Goal: Information Seeking & Learning: Learn about a topic

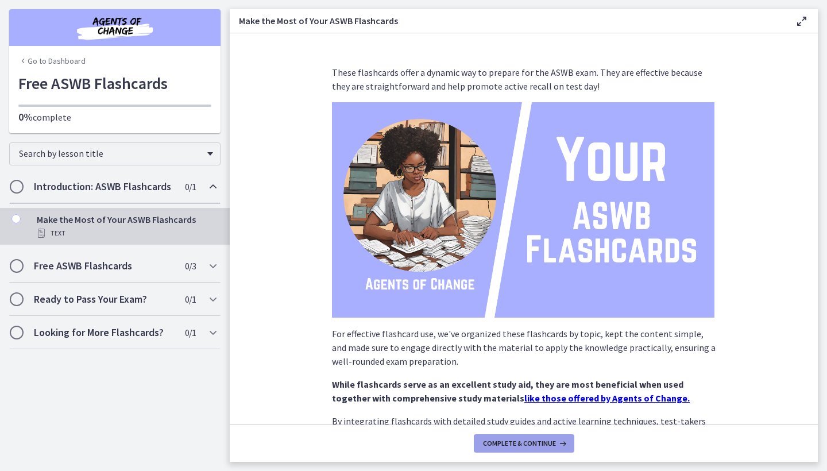
click at [529, 442] on span "Complete & continue" at bounding box center [519, 443] width 73 height 9
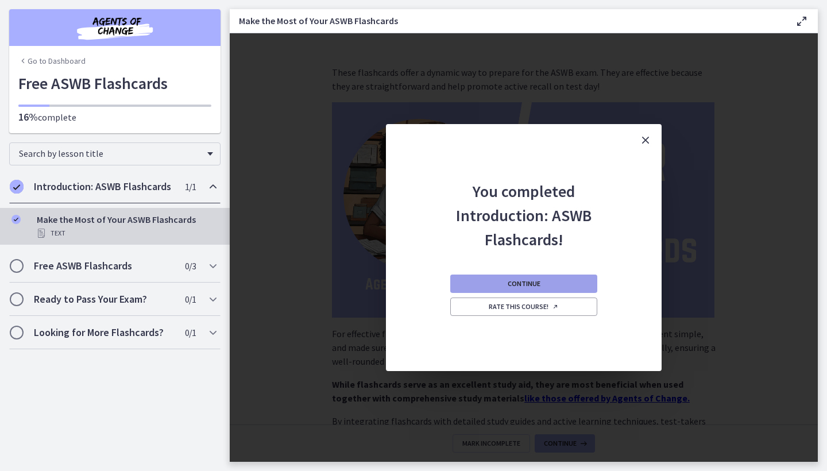
click at [559, 280] on button "Continue" at bounding box center [523, 284] width 147 height 18
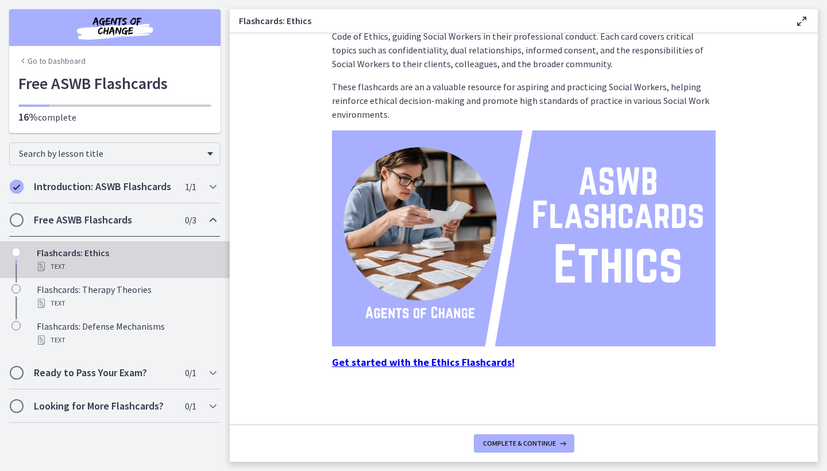
scroll to position [50, 0]
click at [491, 366] on strong "Get started with the Ethics Flashcards!" at bounding box center [423, 362] width 183 height 13
click at [441, 364] on strong "Get started with the Ethics Flashcards!" at bounding box center [423, 362] width 183 height 13
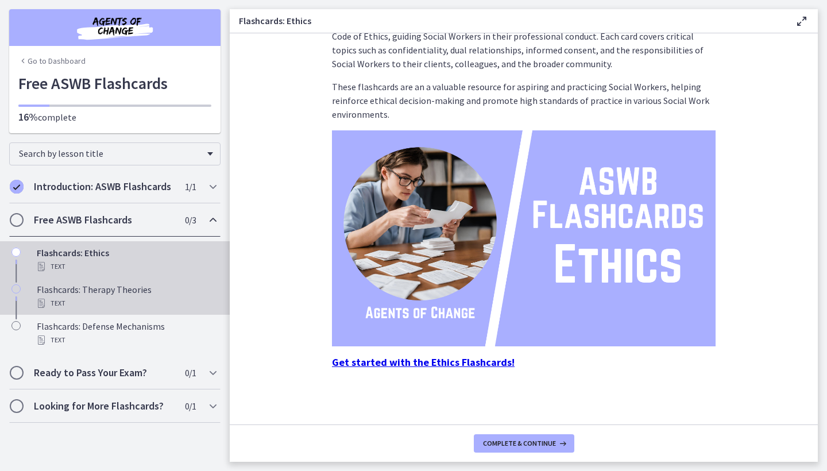
click at [175, 298] on div "Text" at bounding box center [126, 303] width 179 height 14
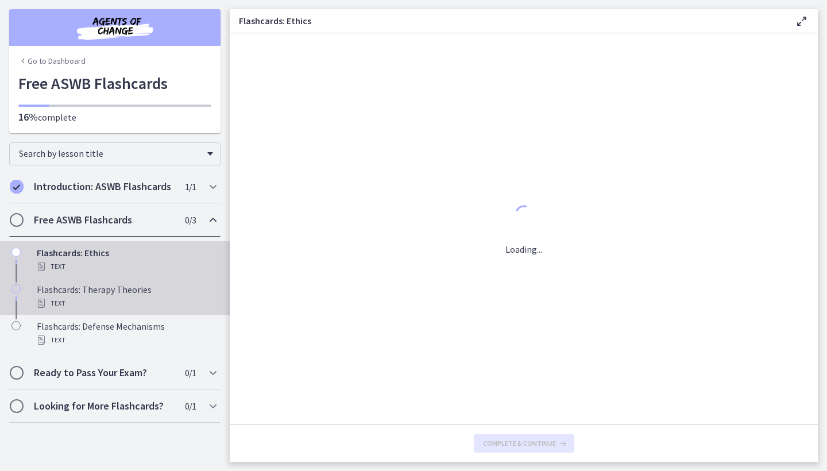
scroll to position [0, 0]
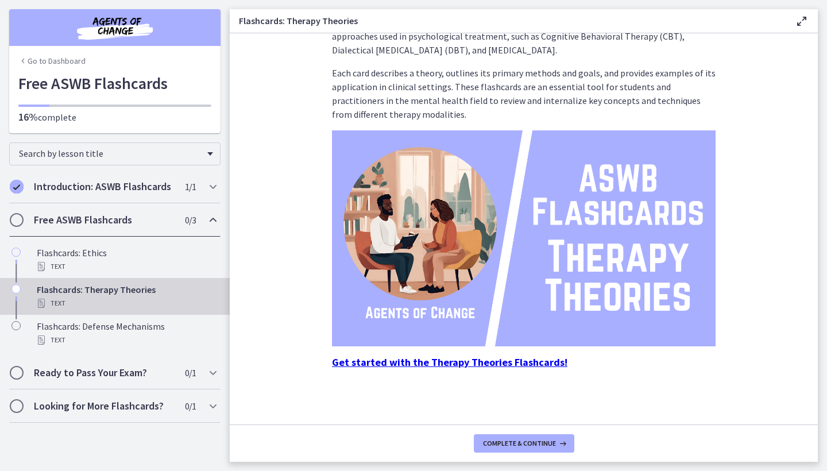
scroll to position [50, 0]
click at [466, 360] on strong "Get started with the Therapy Theories Flashcards!" at bounding box center [450, 362] width 236 height 13
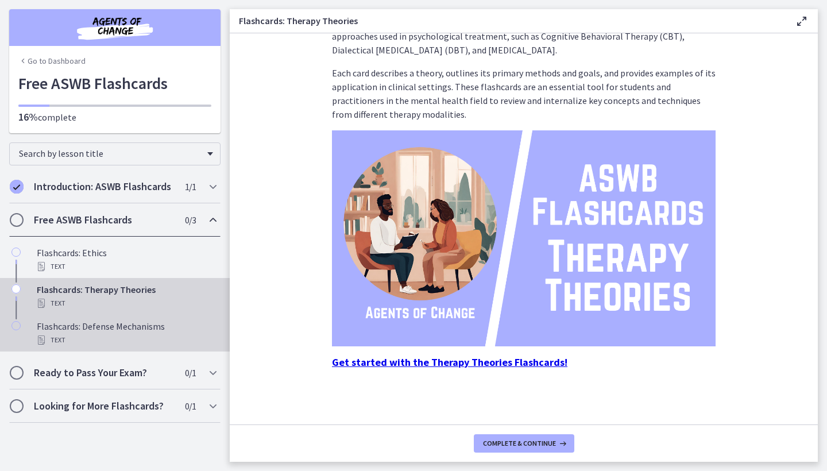
scroll to position [0, 0]
click at [126, 331] on div "Flashcards: Defense Mechanisms Text" at bounding box center [126, 333] width 179 height 28
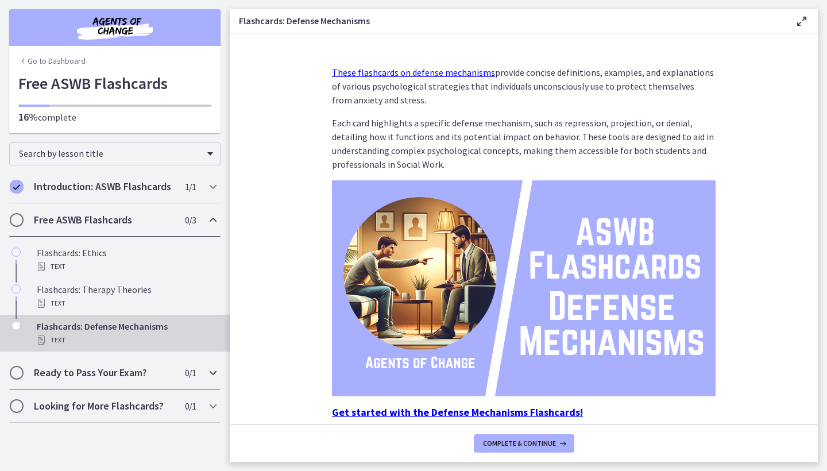
click at [144, 378] on h2 "Ready to Pass Your Exam?" at bounding box center [104, 373] width 140 height 14
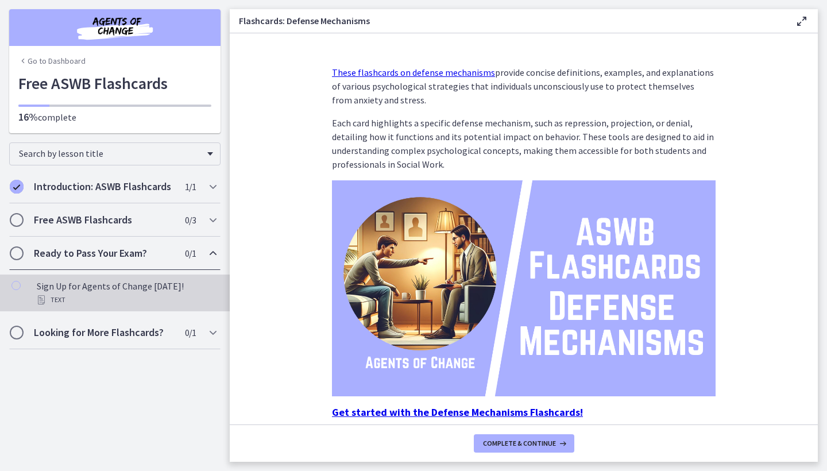
click at [136, 287] on div "Sign Up for Agents of Change Today! Text" at bounding box center [126, 293] width 179 height 28
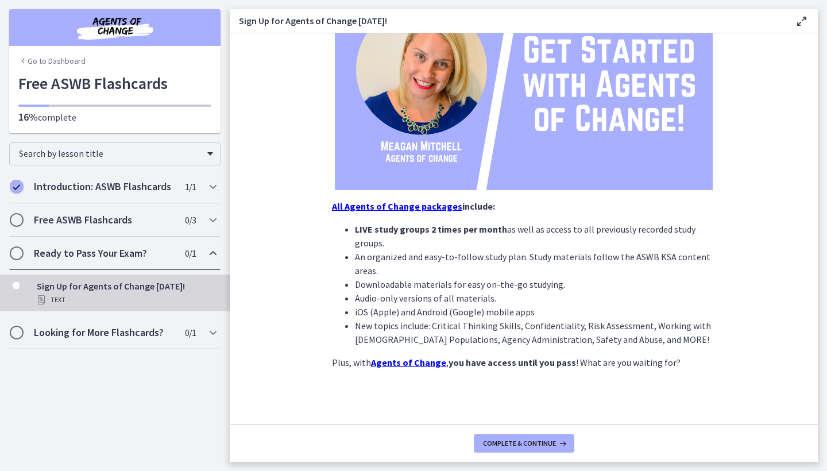
click at [133, 252] on h2 "Ready to Pass Your Exam?" at bounding box center [104, 253] width 140 height 14
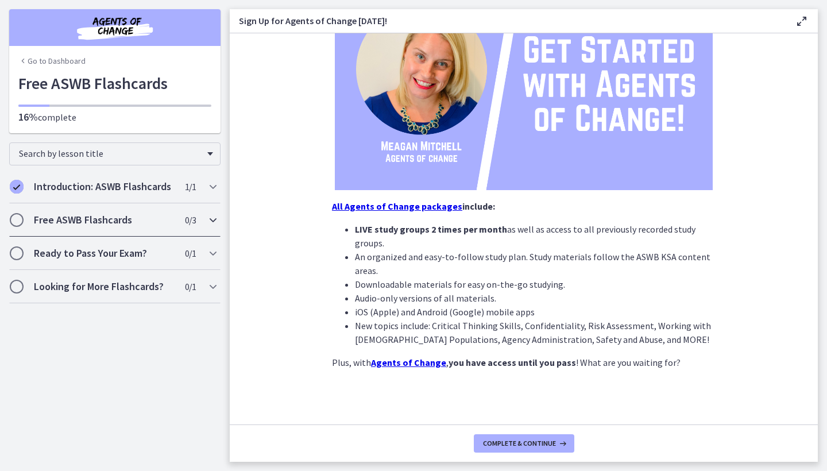
click at [134, 218] on h2 "Free ASWB Flashcards" at bounding box center [104, 220] width 140 height 14
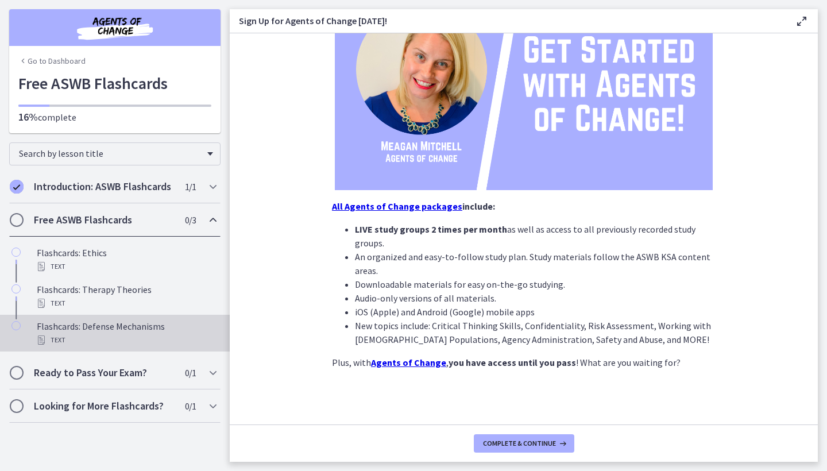
click at [119, 328] on div "Flashcards: Defense Mechanisms Text" at bounding box center [126, 333] width 179 height 28
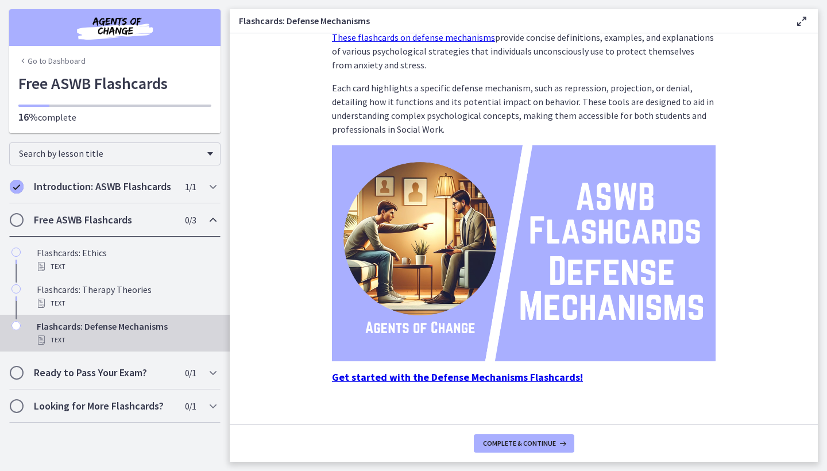
scroll to position [37, 0]
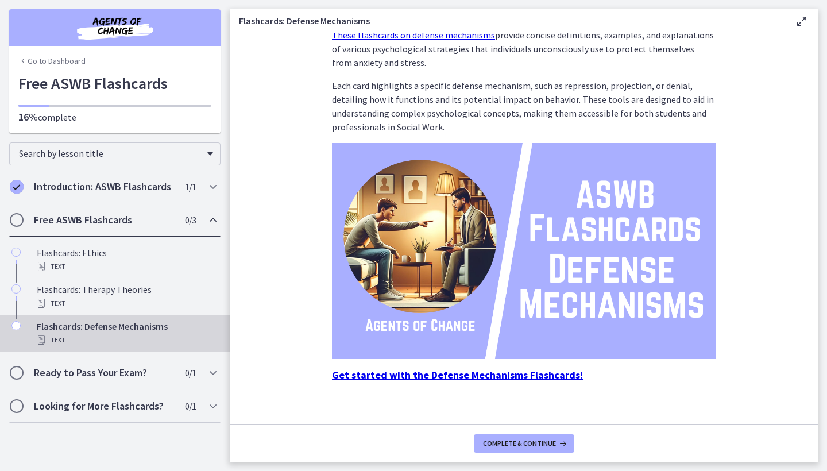
click at [486, 370] on strong "Get started with the Defense Mechanisms Flashcards!" at bounding box center [457, 374] width 251 height 13
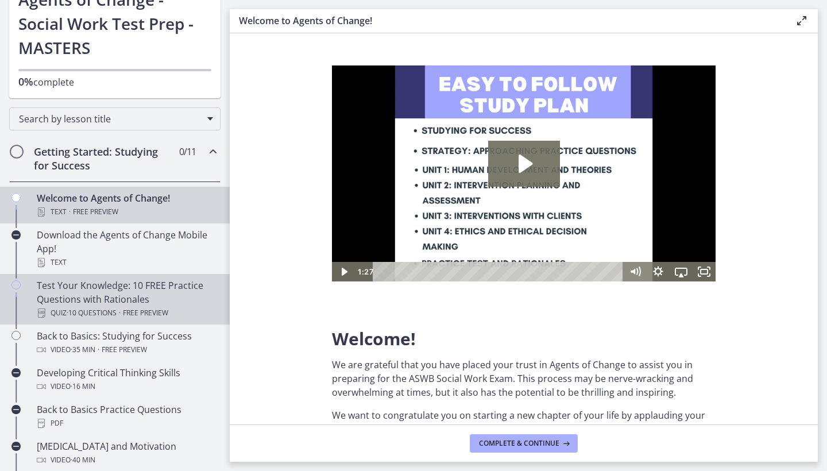
scroll to position [84, 0]
click at [138, 309] on span "Free preview" at bounding box center [145, 313] width 45 height 14
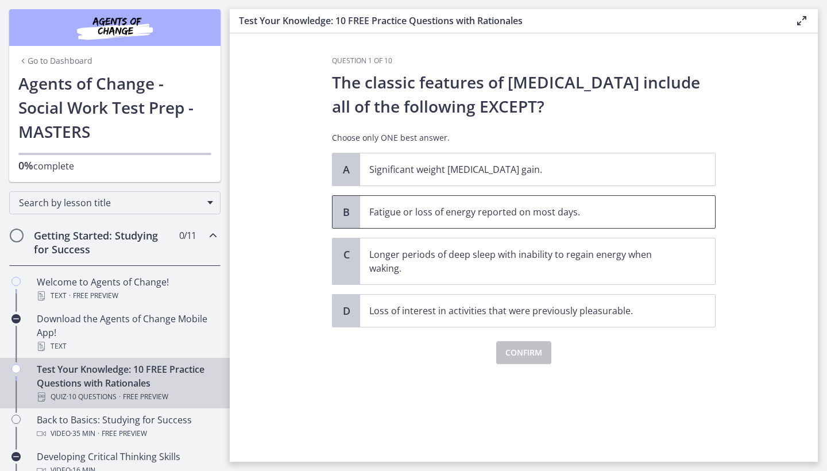
click at [497, 218] on p "Fatigue or loss of energy reported on most days." at bounding box center [526, 212] width 314 height 14
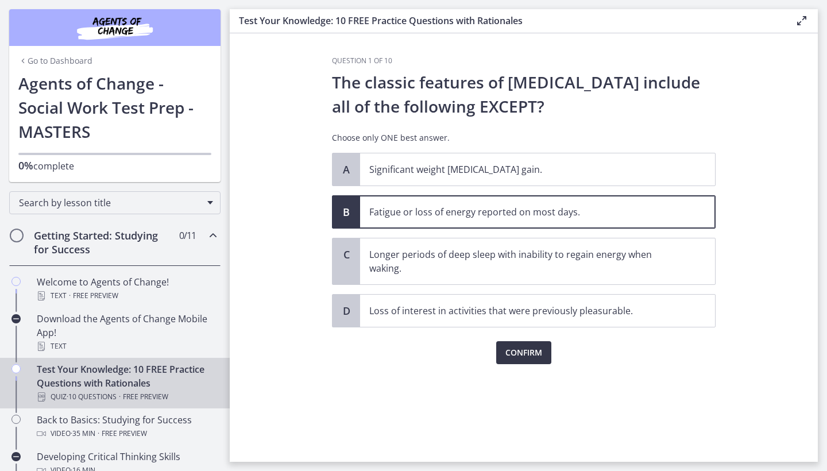
click at [515, 347] on span "Confirm" at bounding box center [523, 353] width 37 height 14
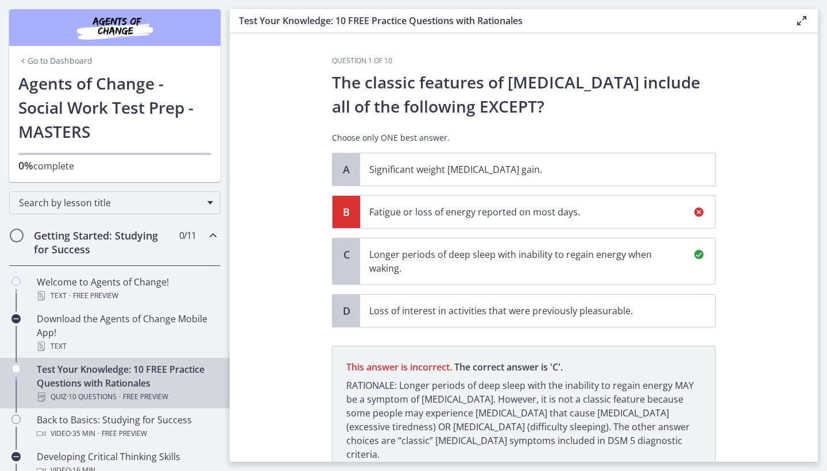
scroll to position [83, 0]
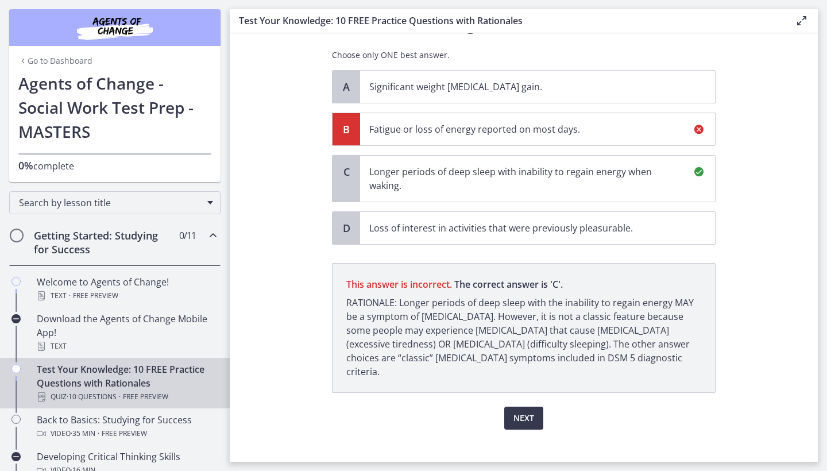
click at [558, 188] on p "Longer periods of deep sleep with inability to regain energy when waking." at bounding box center [526, 179] width 314 height 28
click at [522, 411] on span "Next" at bounding box center [524, 418] width 21 height 14
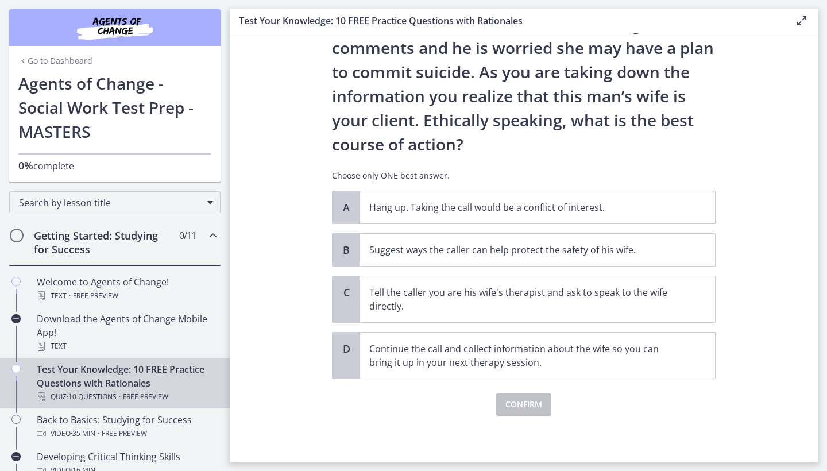
scroll to position [107, 0]
click at [540, 260] on span "Suggest ways the caller can help protect the safety of his wife." at bounding box center [537, 250] width 355 height 32
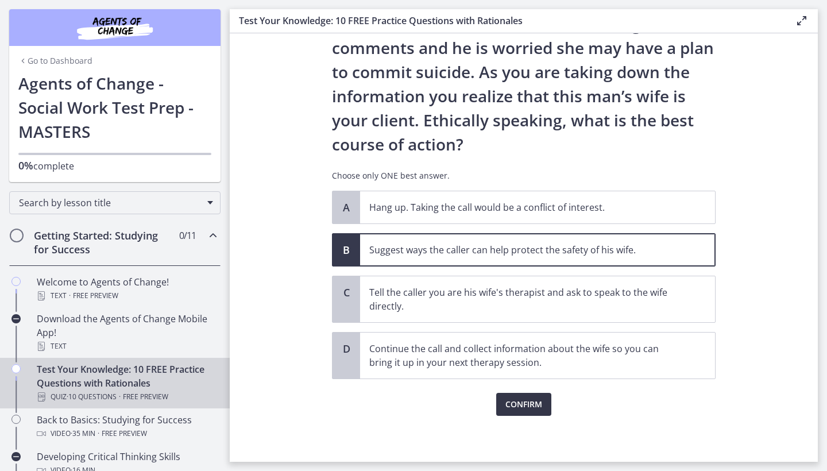
click at [526, 403] on span "Confirm" at bounding box center [523, 404] width 37 height 14
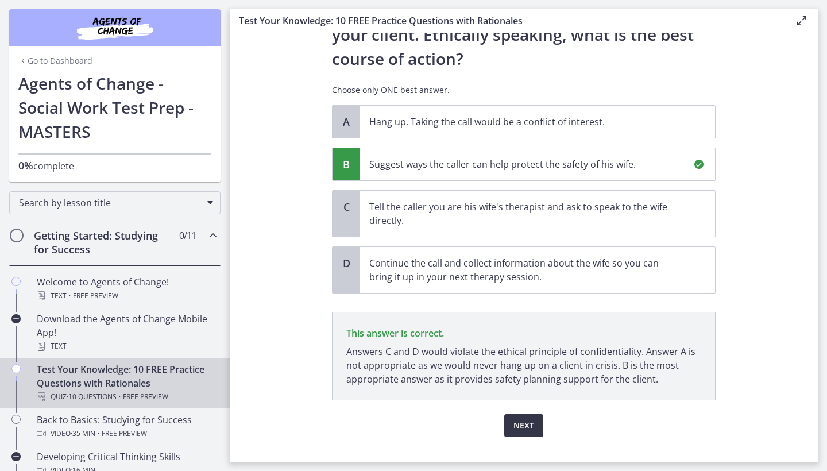
scroll to position [214, 0]
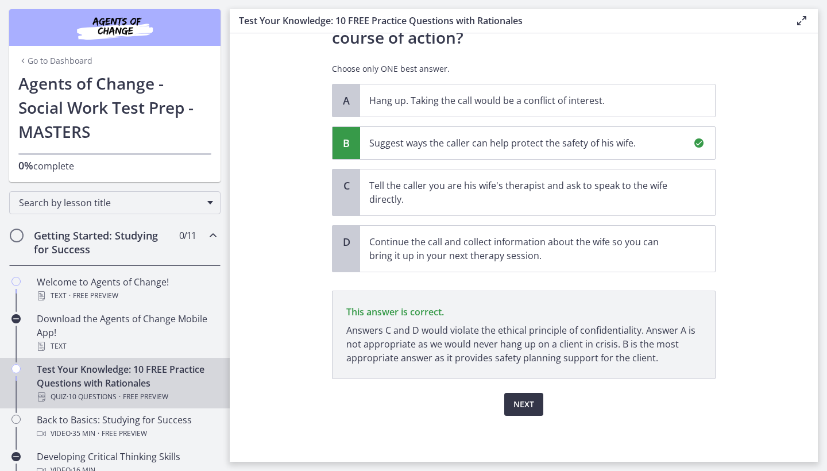
click at [518, 403] on span "Next" at bounding box center [524, 404] width 21 height 14
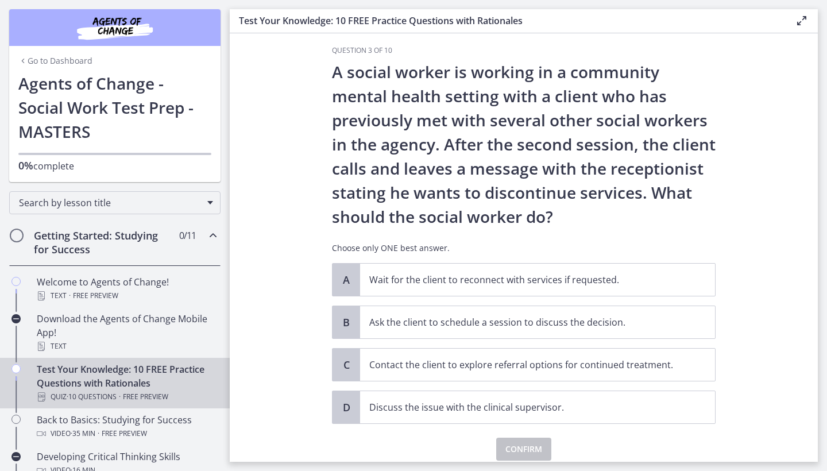
scroll to position [28, 0]
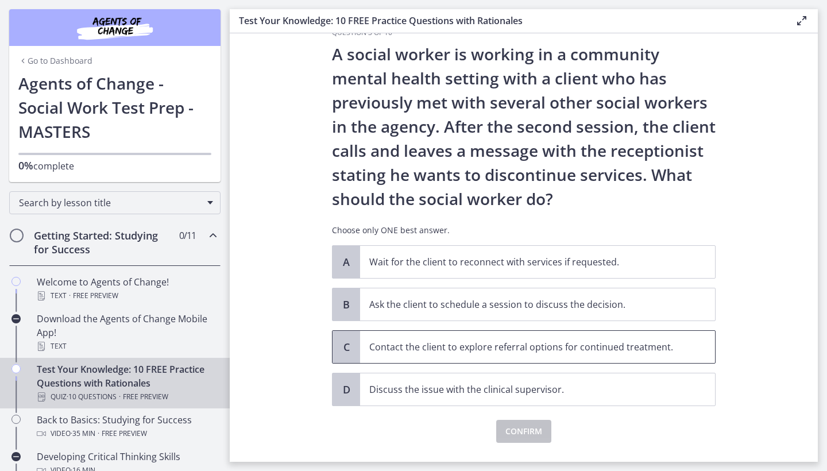
click at [500, 345] on p "Contact the client to explore referral options for continued treatment." at bounding box center [526, 347] width 314 height 14
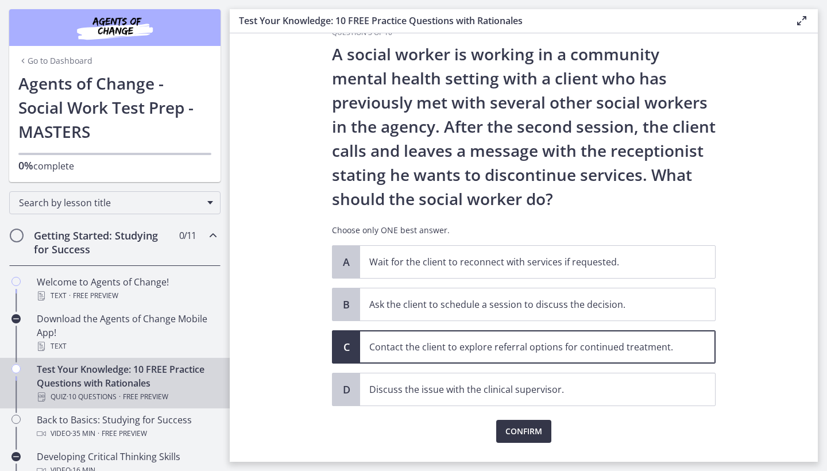
click at [528, 429] on span "Confirm" at bounding box center [523, 431] width 37 height 14
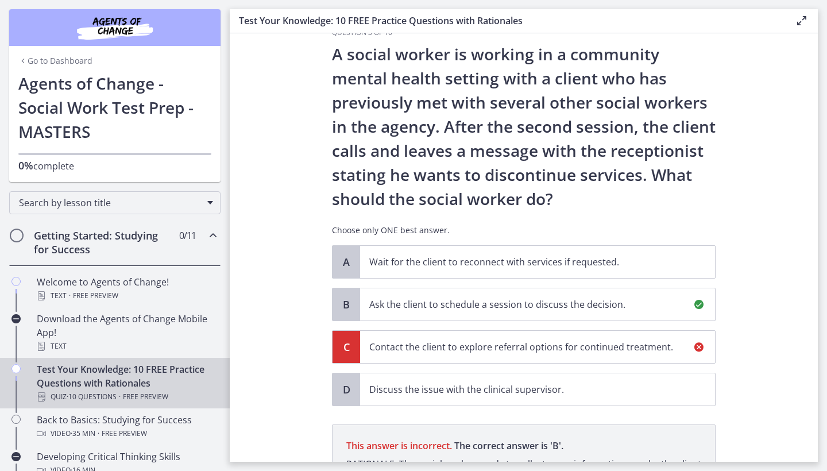
scroll to position [190, 0]
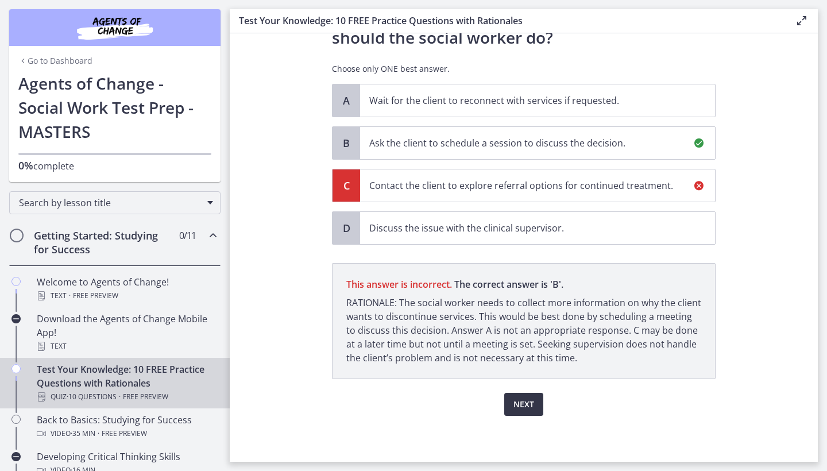
click at [520, 406] on span "Next" at bounding box center [524, 404] width 21 height 14
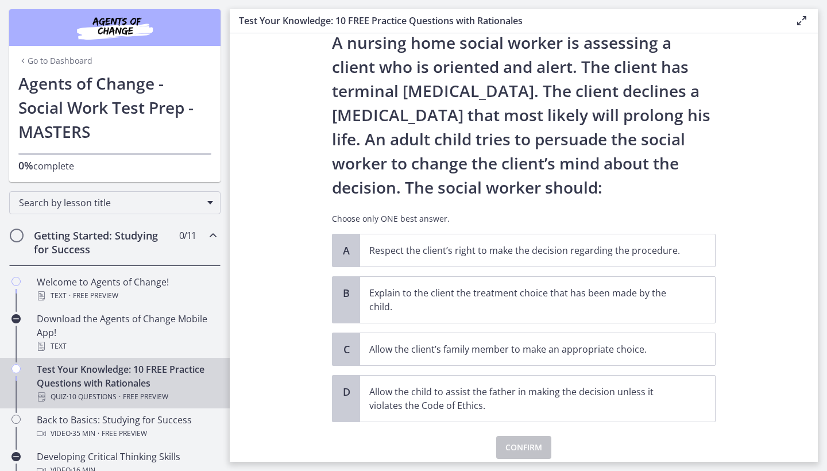
scroll to position [51, 0]
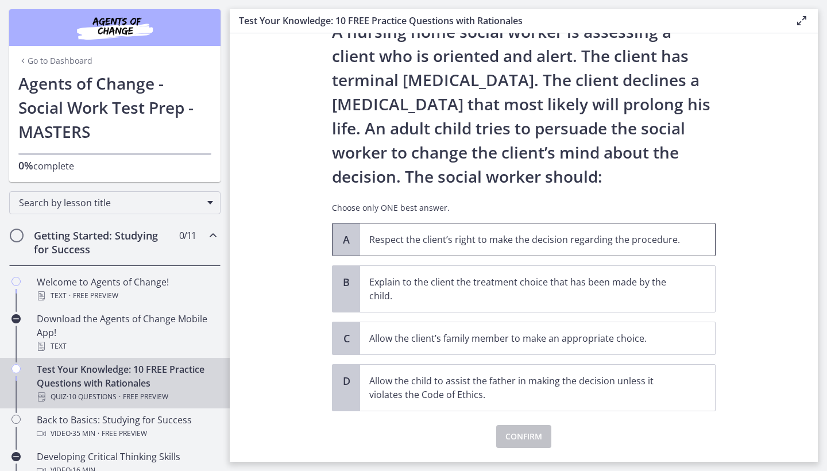
click at [557, 245] on p "Respect the client’s right to make the decision regarding the procedure." at bounding box center [526, 240] width 314 height 14
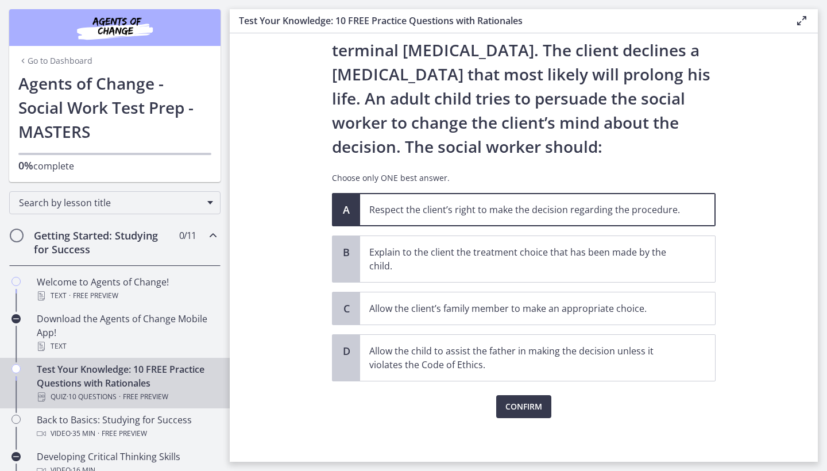
scroll to position [81, 0]
click at [522, 402] on span "Confirm" at bounding box center [523, 406] width 37 height 14
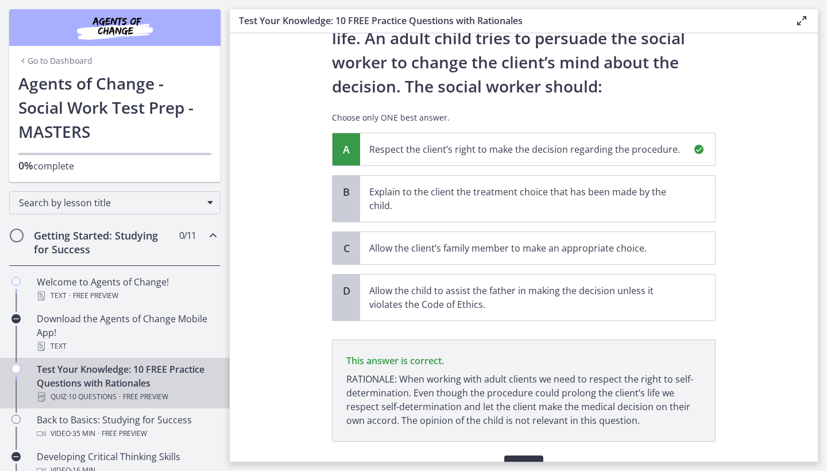
scroll to position [203, 0]
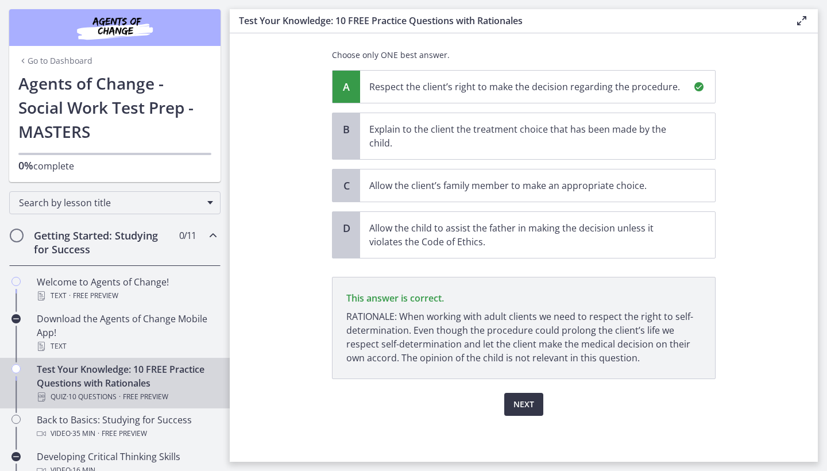
click at [520, 404] on span "Next" at bounding box center [524, 404] width 21 height 14
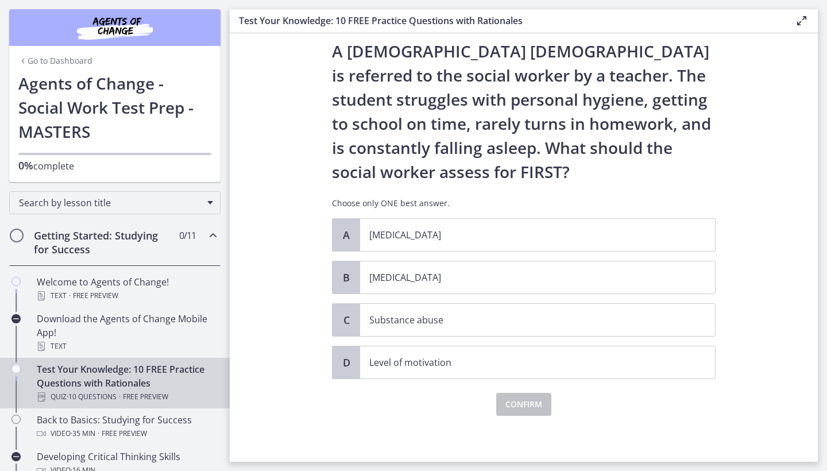
scroll to position [31, 0]
click at [468, 284] on p "[MEDICAL_DATA]" at bounding box center [526, 278] width 314 height 14
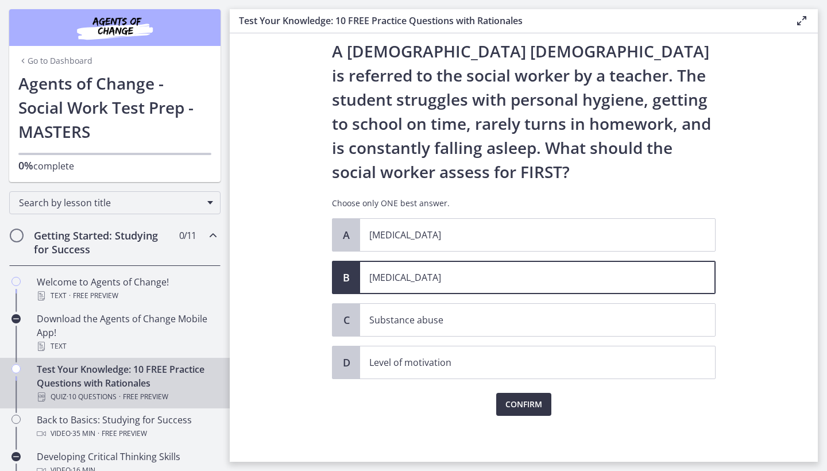
click at [518, 402] on span "Confirm" at bounding box center [523, 404] width 37 height 14
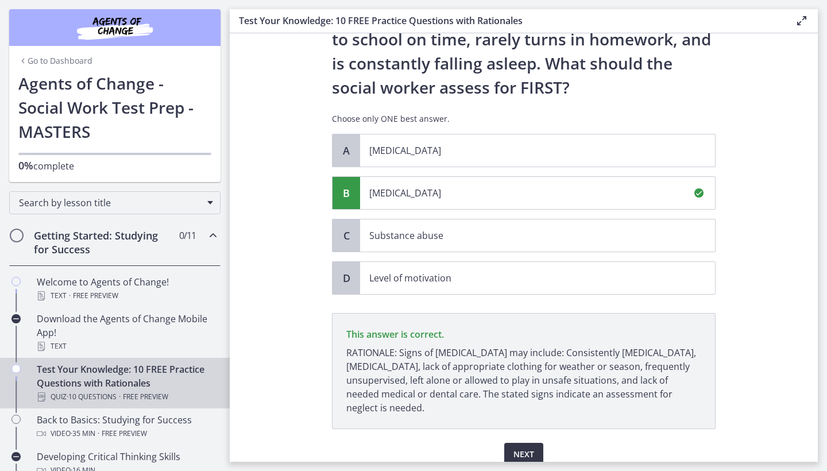
scroll to position [165, 0]
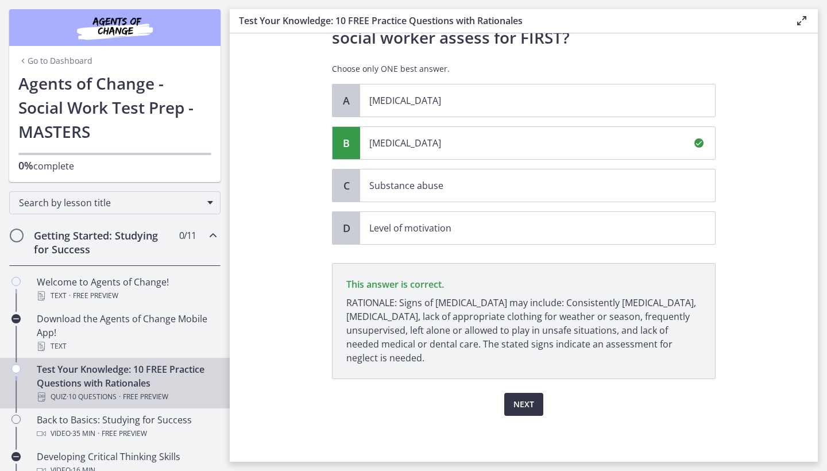
click at [521, 406] on span "Next" at bounding box center [524, 404] width 21 height 14
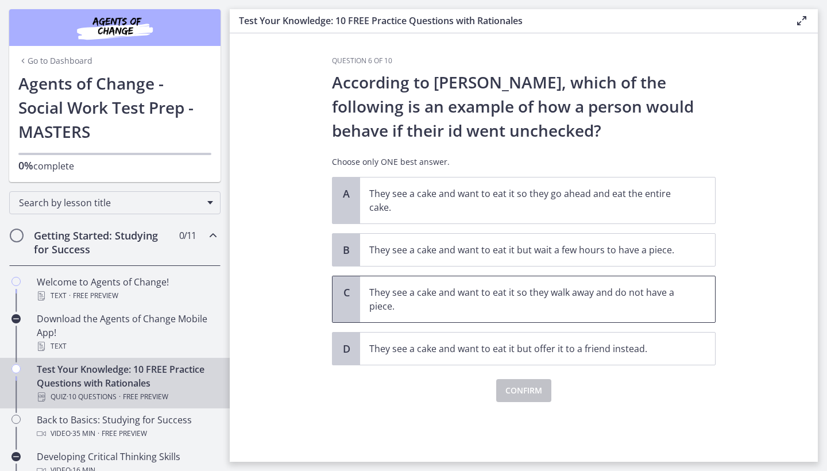
click at [527, 310] on p "They see a cake and want to eat it so they walk away and do not have a piece." at bounding box center [526, 299] width 314 height 28
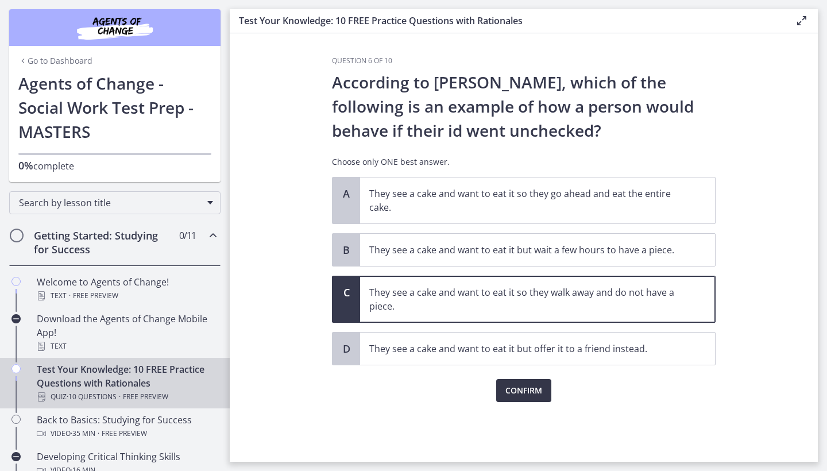
click at [514, 393] on span "Confirm" at bounding box center [523, 391] width 37 height 14
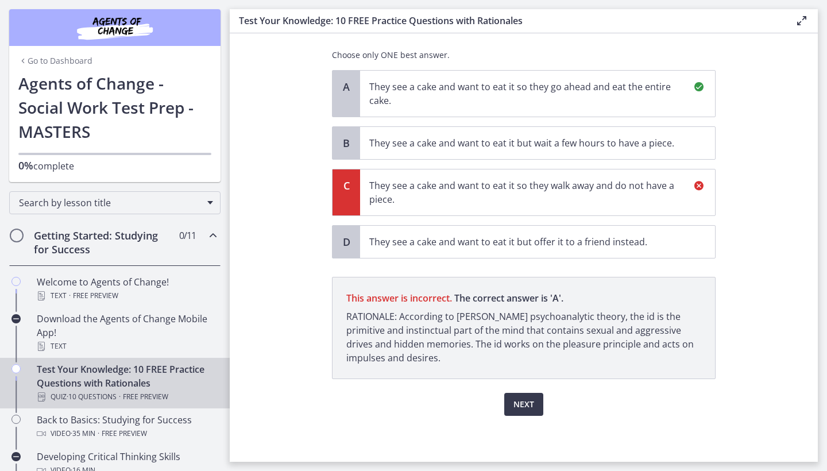
scroll to position [107, 0]
click at [525, 407] on span "Next" at bounding box center [524, 404] width 21 height 14
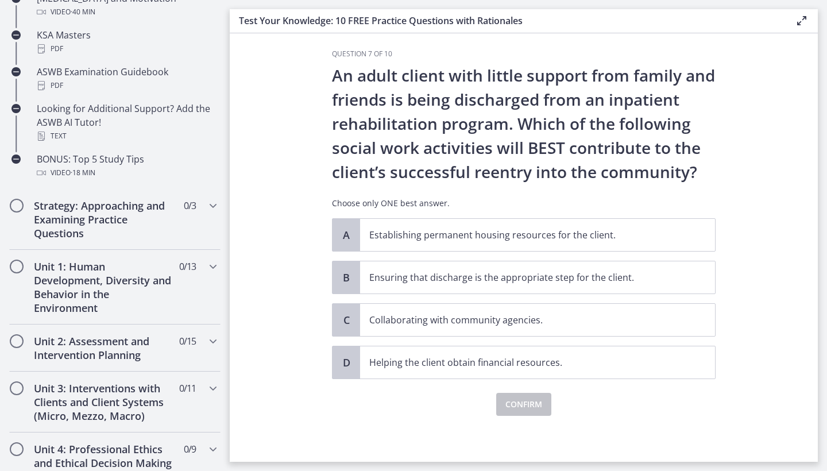
scroll to position [535, 0]
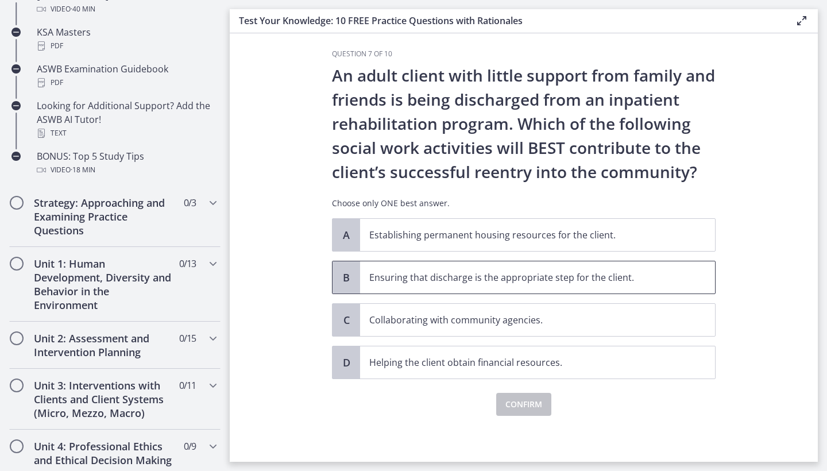
click at [550, 286] on span "Ensuring that discharge is the appropriate step for the client." at bounding box center [537, 277] width 355 height 32
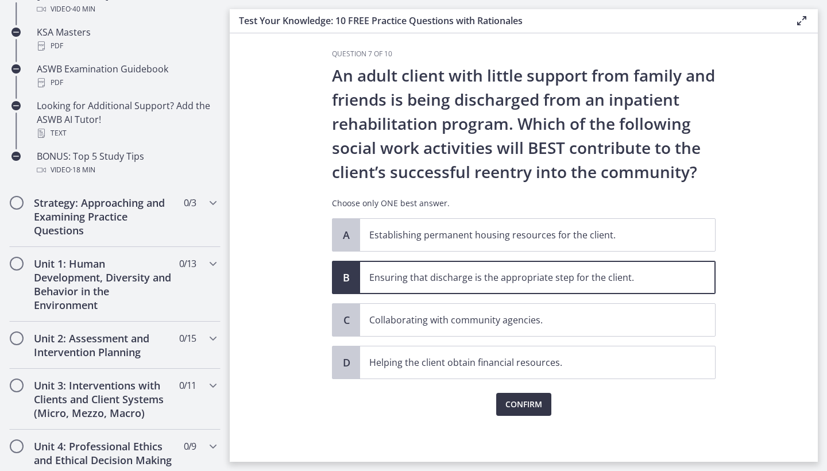
click at [529, 408] on span "Confirm" at bounding box center [523, 404] width 37 height 14
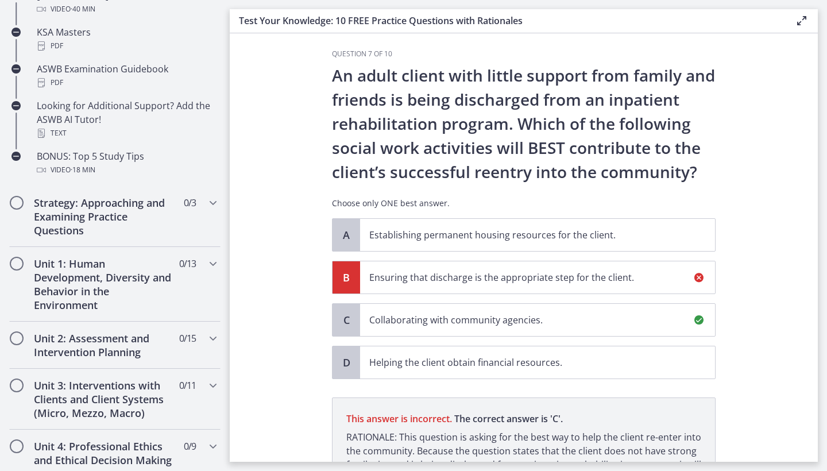
scroll to position [141, 0]
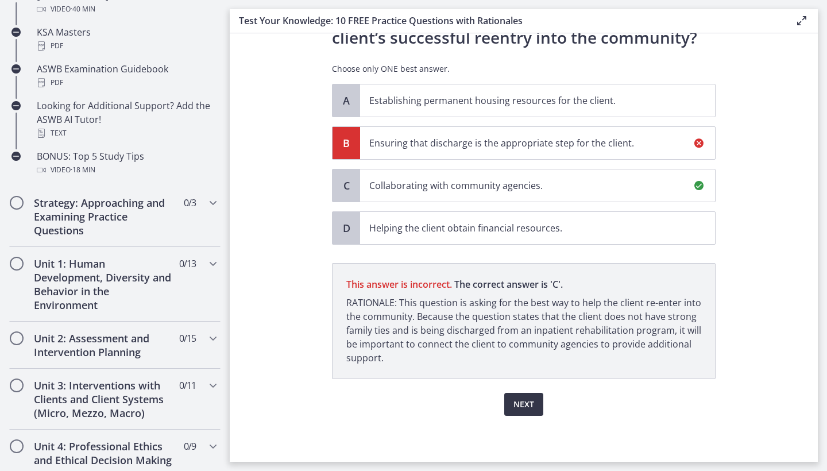
click at [519, 408] on span "Next" at bounding box center [524, 404] width 21 height 14
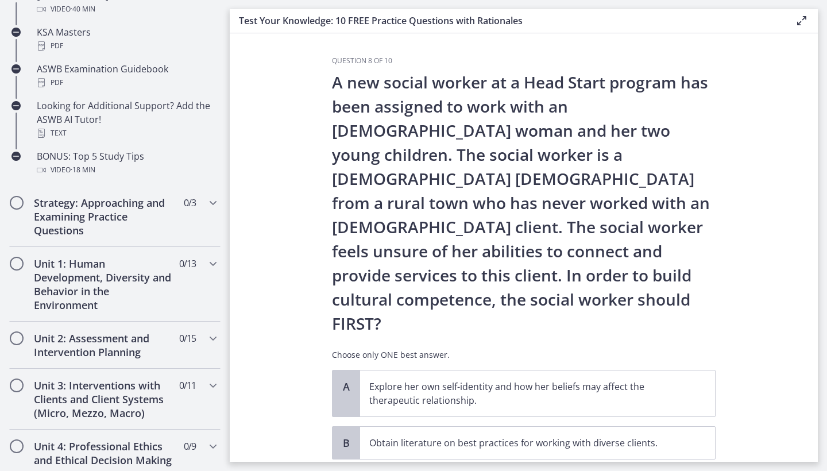
scroll to position [0, 0]
click at [115, 231] on h2 "Strategy: Approaching and Examining Practice Questions" at bounding box center [104, 216] width 140 height 41
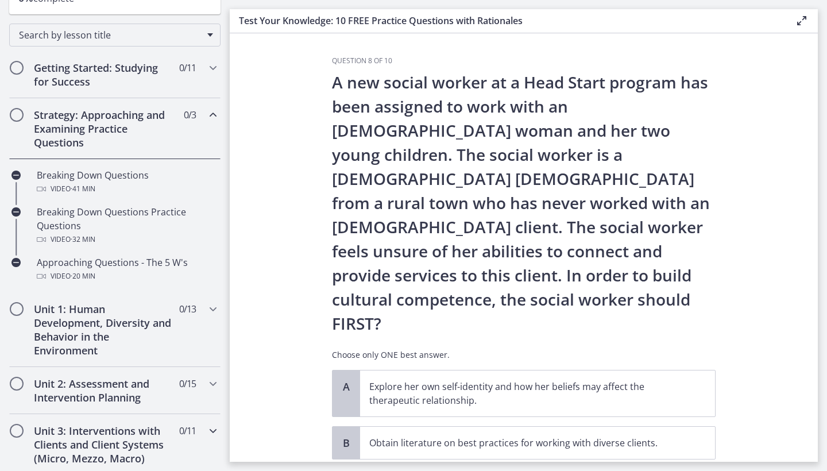
scroll to position [164, 0]
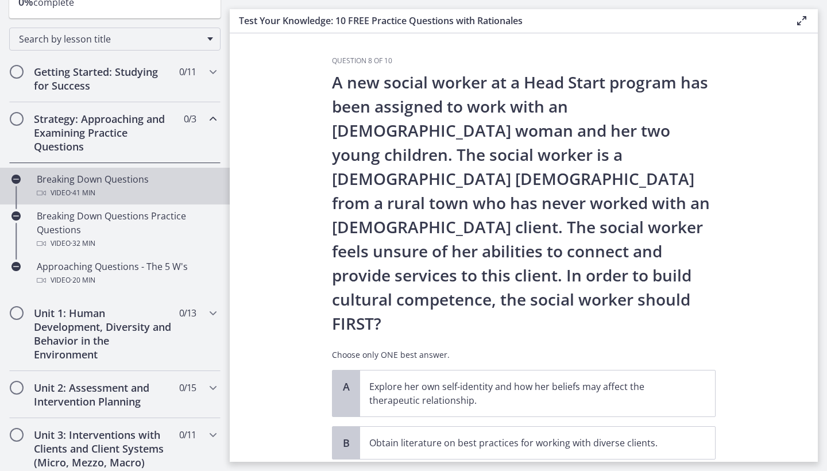
click at [115, 179] on div "Breaking Down Questions Video · 41 min" at bounding box center [126, 186] width 179 height 28
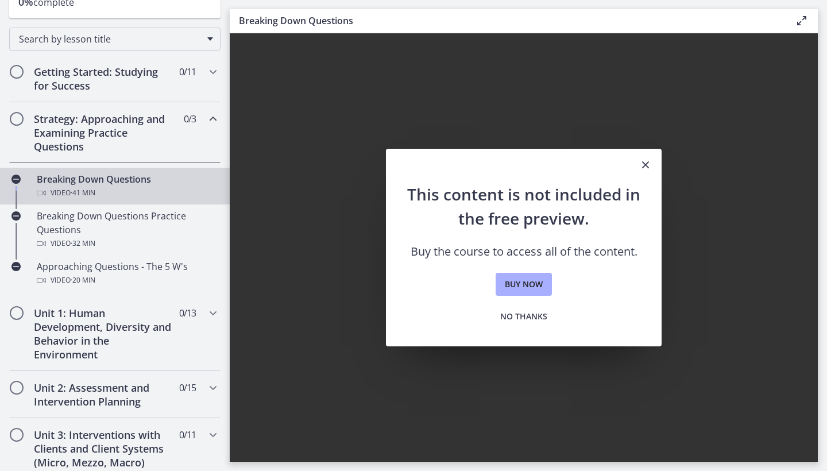
click at [645, 169] on icon "Close" at bounding box center [646, 165] width 14 height 14
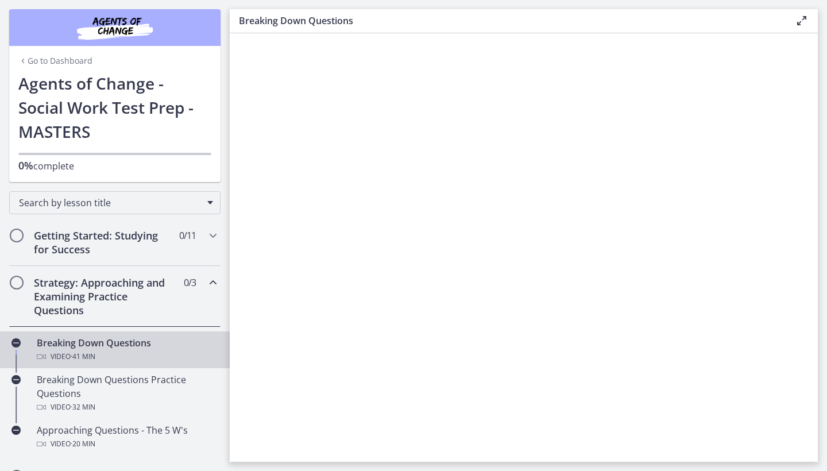
click at [110, 102] on h1 "Agents of Change - Social Work Test Prep - MASTERS" at bounding box center [114, 107] width 193 height 72
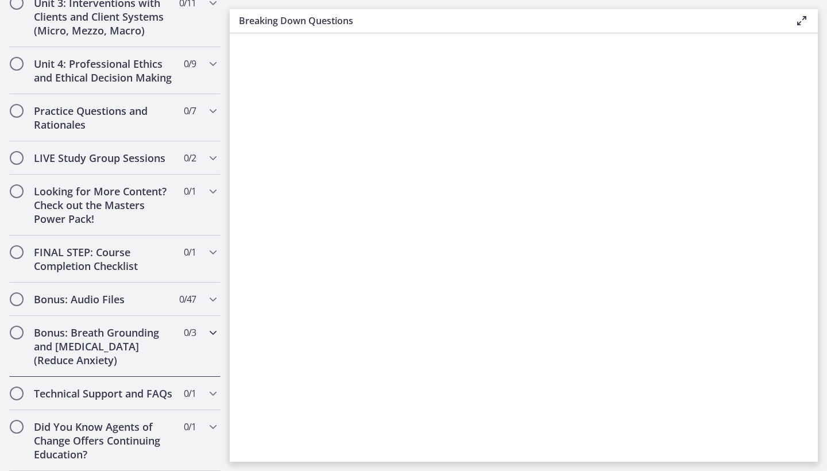
click at [106, 330] on h2 "Bonus: Breath Grounding and [MEDICAL_DATA] (Reduce Anxiety)" at bounding box center [104, 346] width 140 height 41
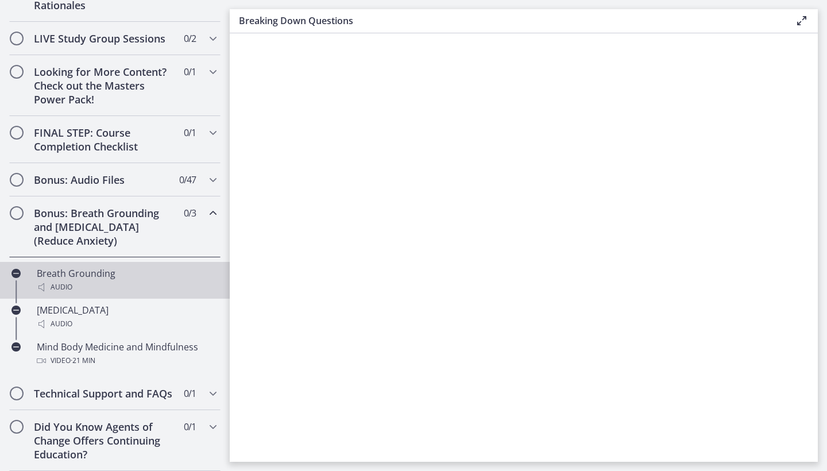
click at [86, 267] on div "Breath Grounding Audio" at bounding box center [126, 281] width 179 height 28
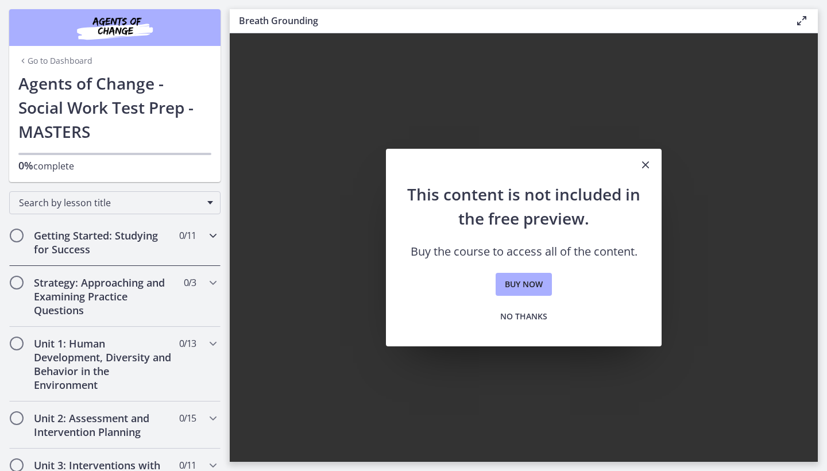
click at [89, 240] on h2 "Getting Started: Studying for Success" at bounding box center [104, 243] width 140 height 28
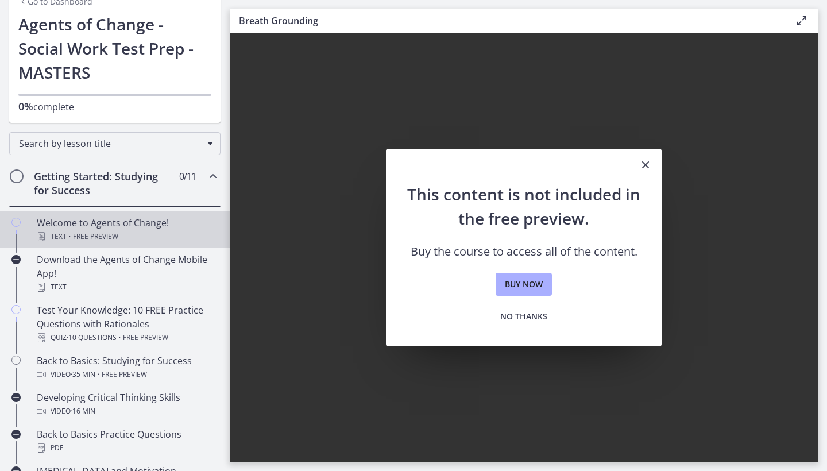
scroll to position [101, 0]
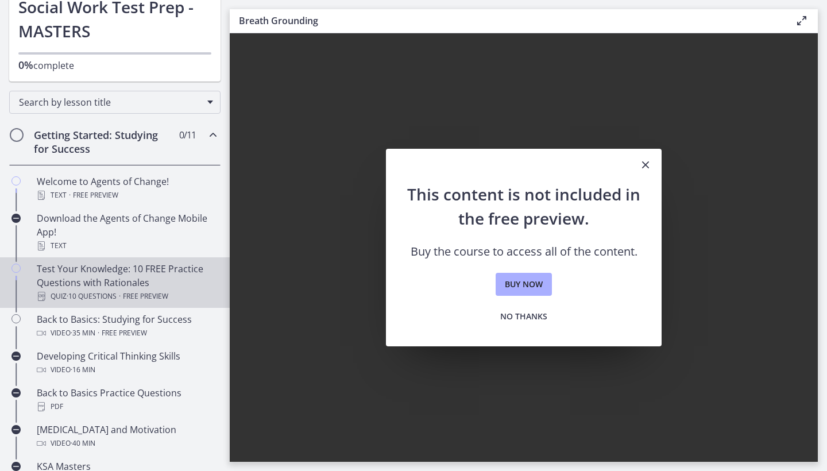
click at [82, 275] on div "Test Your Knowledge: 10 FREE Practice Questions with Rationales Quiz · 10 Quest…" at bounding box center [126, 282] width 179 height 41
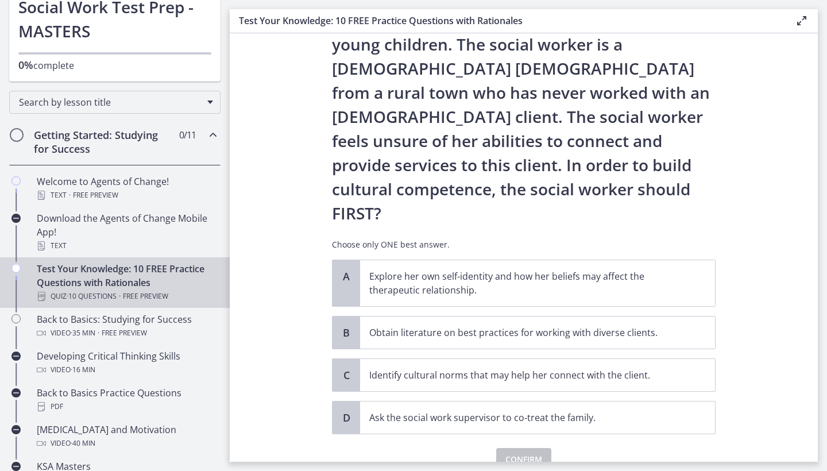
scroll to position [111, 0]
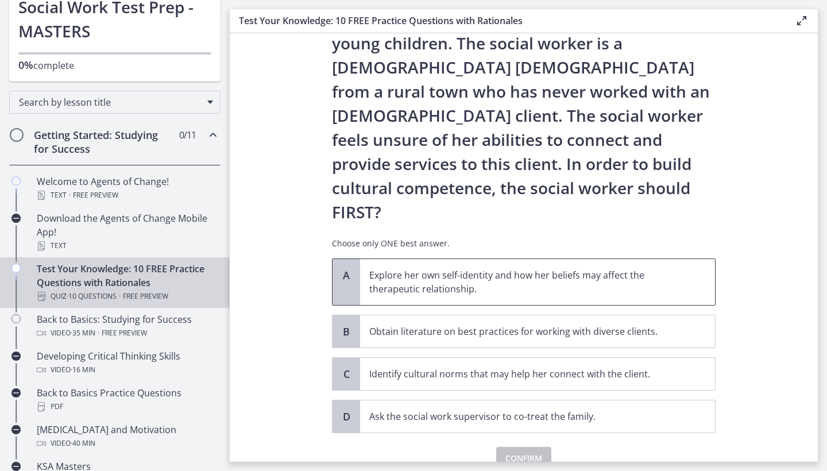
click at [496, 268] on p "Explore her own self-identity and how her beliefs may affect the therapeutic re…" at bounding box center [526, 282] width 314 height 28
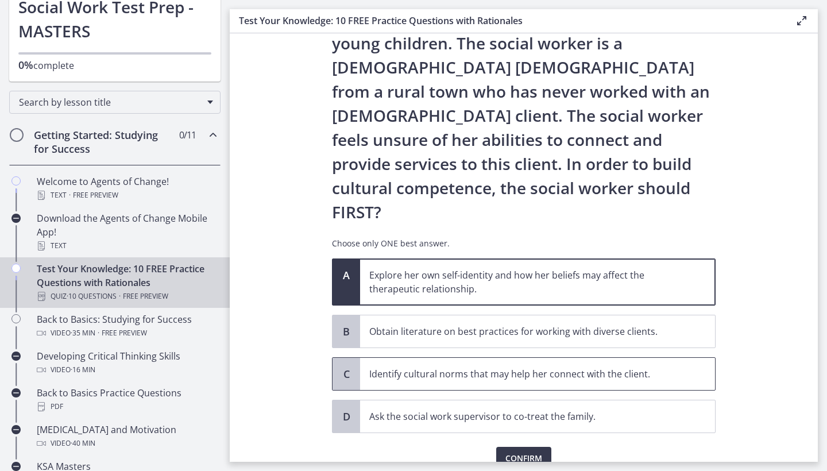
click at [535, 367] on p "Identify cultural norms that may help her connect with the client." at bounding box center [526, 374] width 314 height 14
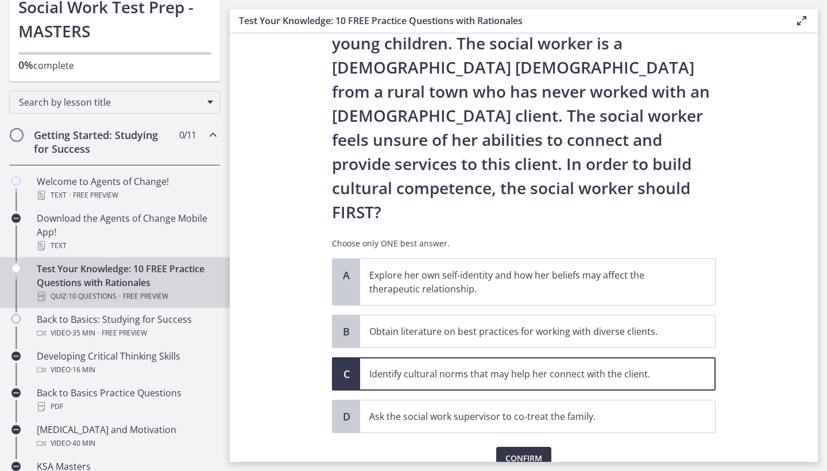
click at [533, 447] on button "Confirm" at bounding box center [523, 458] width 55 height 23
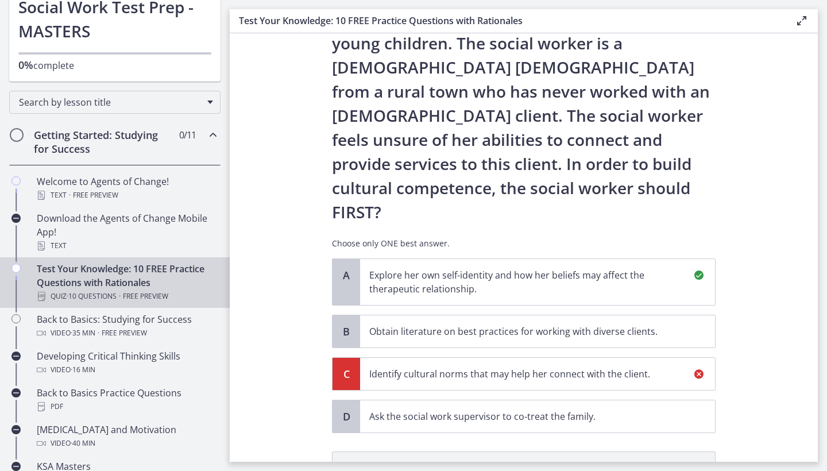
scroll to position [252, 0]
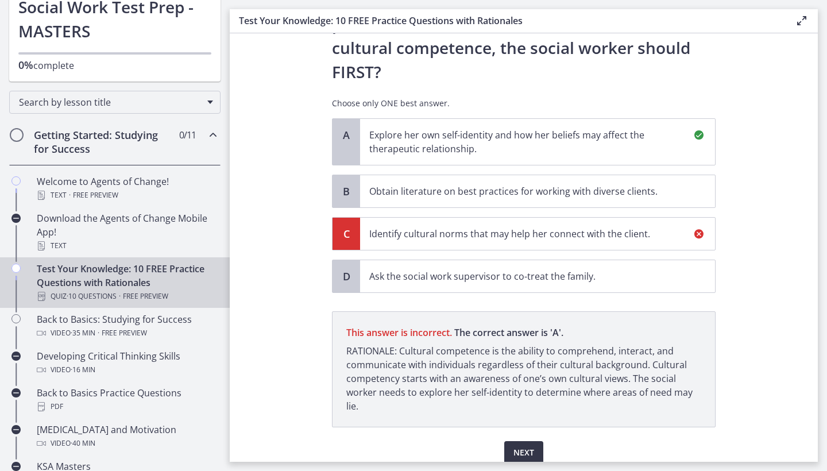
click at [526, 446] on span "Next" at bounding box center [524, 453] width 21 height 14
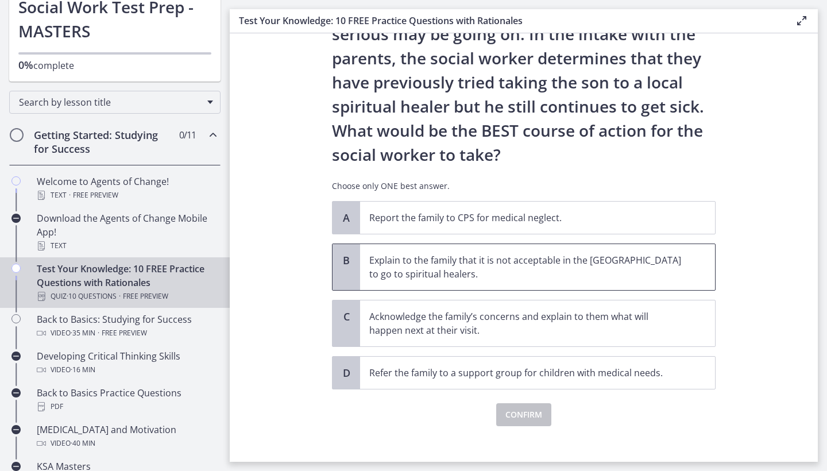
scroll to position [171, 0]
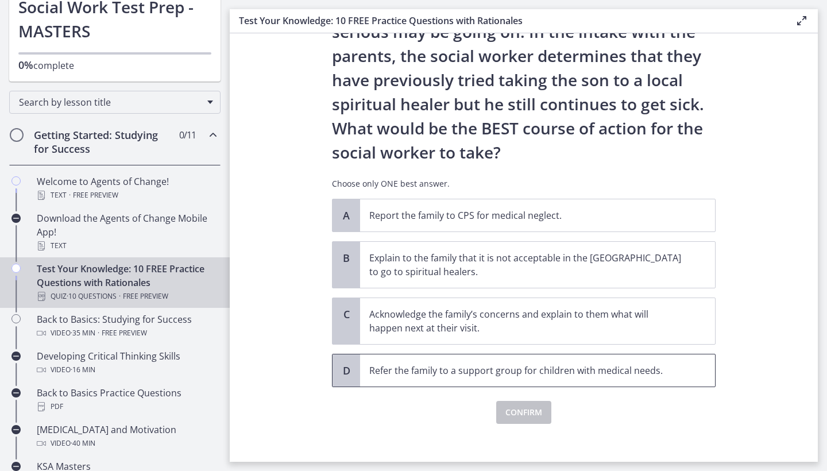
click at [562, 372] on p "Refer the family to a support group for children with medical needs." at bounding box center [526, 371] width 314 height 14
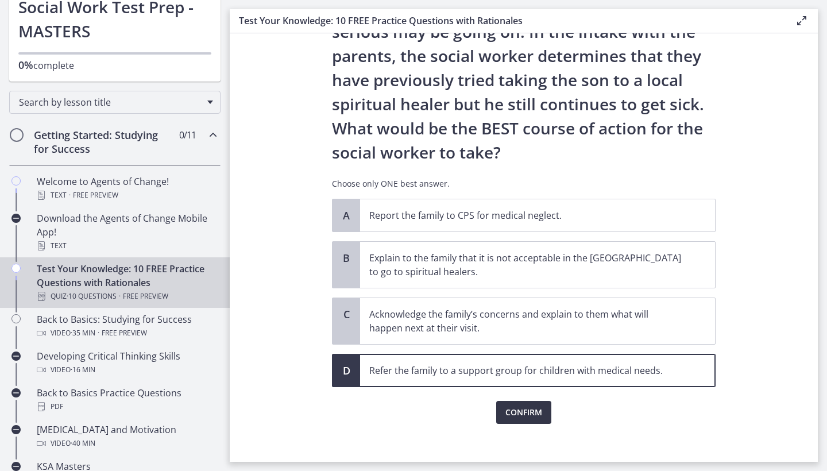
click at [530, 410] on span "Confirm" at bounding box center [523, 413] width 37 height 14
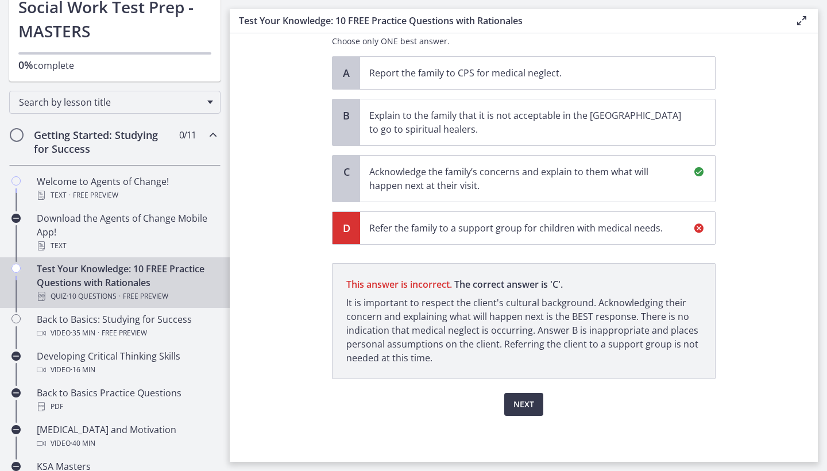
scroll to position [314, 0]
click at [530, 406] on span "Next" at bounding box center [524, 404] width 21 height 14
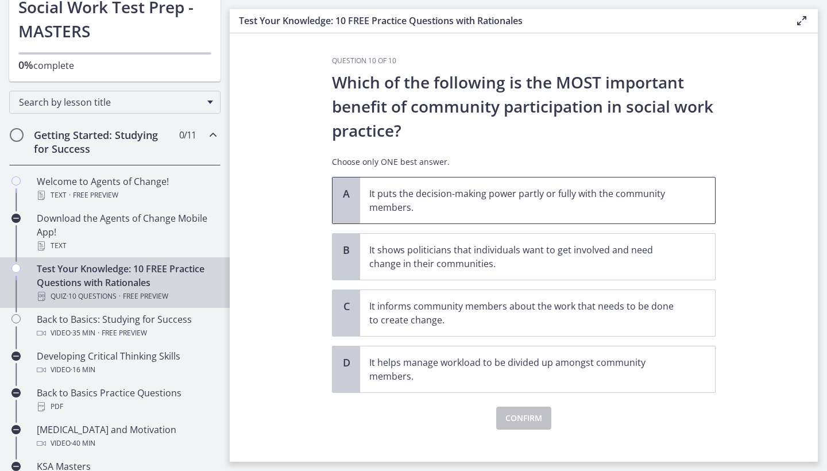
click at [530, 213] on p "It puts the decision-making power partly or fully with the community members." at bounding box center [526, 201] width 314 height 28
click at [536, 418] on span "Confirm" at bounding box center [523, 418] width 37 height 14
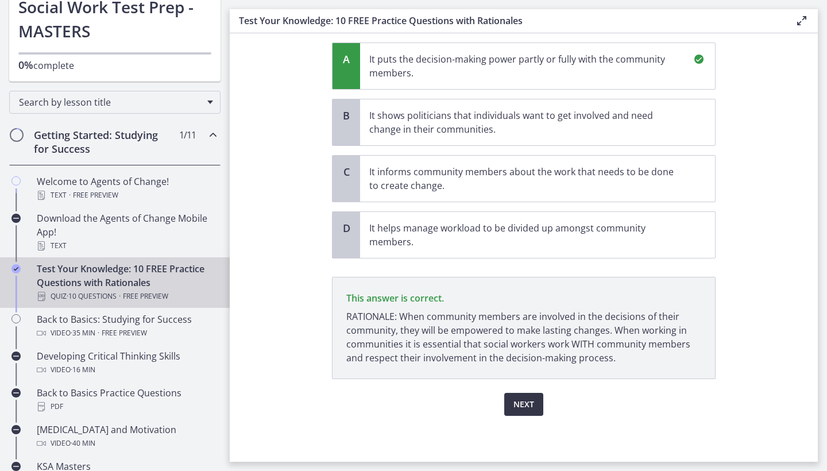
scroll to position [134, 0]
click at [529, 406] on span "Next" at bounding box center [524, 404] width 21 height 14
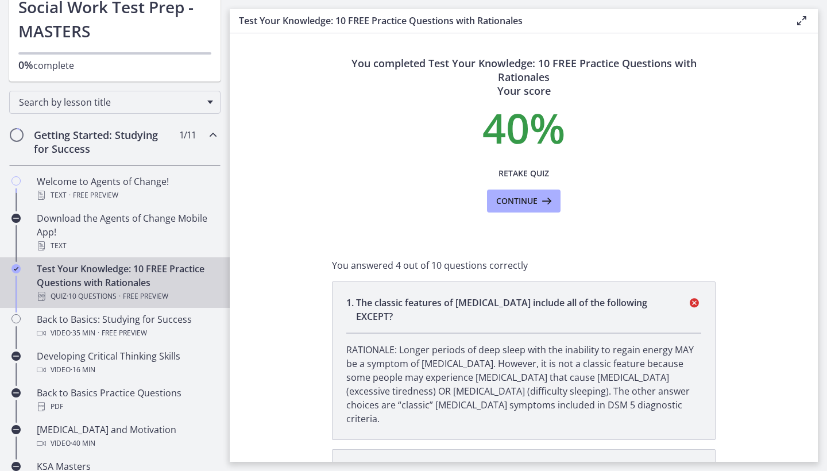
scroll to position [0, 0]
click at [535, 174] on span "Retake Quiz" at bounding box center [524, 174] width 51 height 14
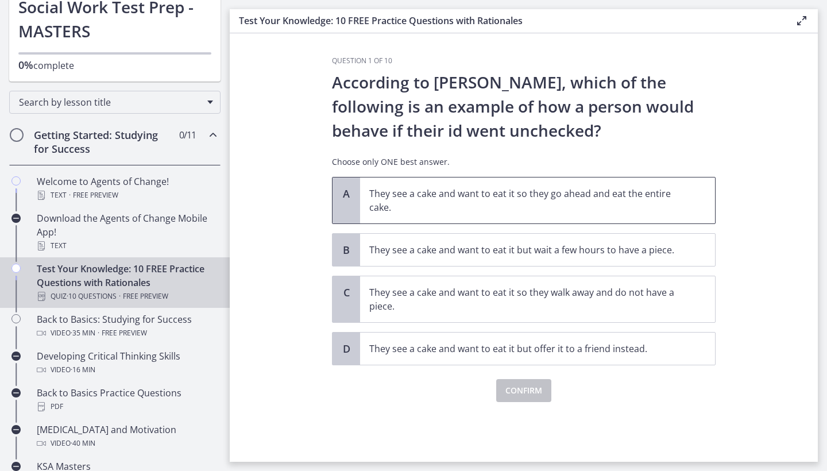
click at [531, 206] on p "They see a cake and want to eat it so they go ahead and eat the entire cake." at bounding box center [526, 201] width 314 height 28
click at [509, 396] on span "Confirm" at bounding box center [523, 391] width 37 height 14
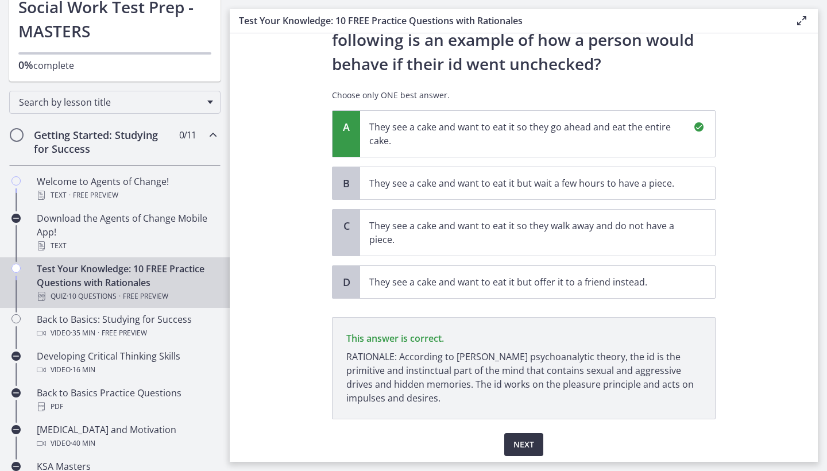
scroll to position [107, 0]
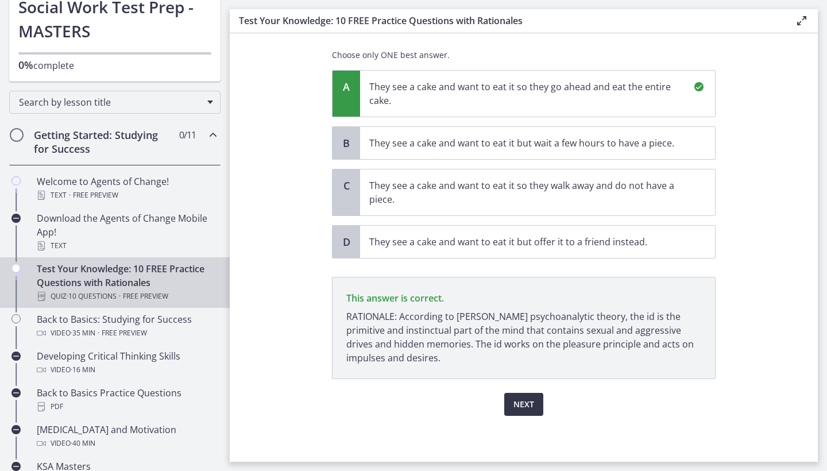
click at [519, 398] on span "Next" at bounding box center [524, 404] width 21 height 14
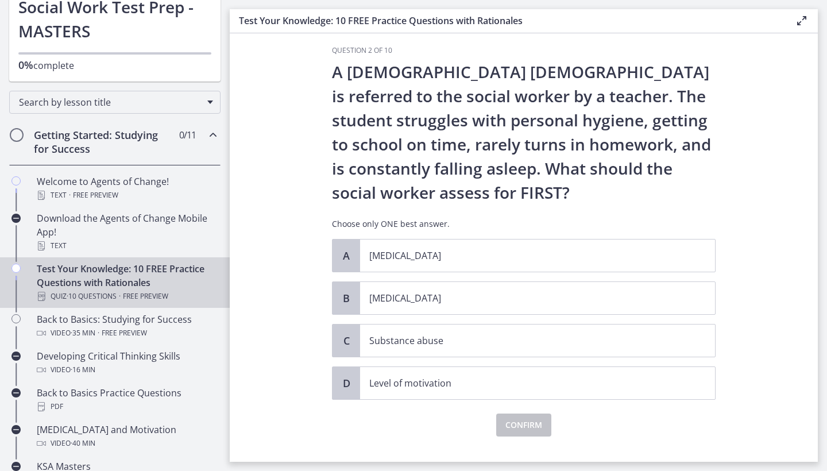
scroll to position [14, 0]
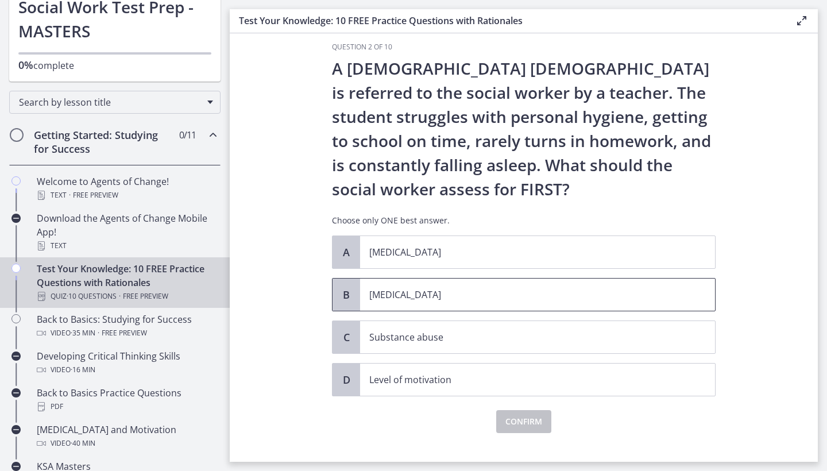
click at [461, 290] on p "[MEDICAL_DATA]" at bounding box center [526, 295] width 314 height 14
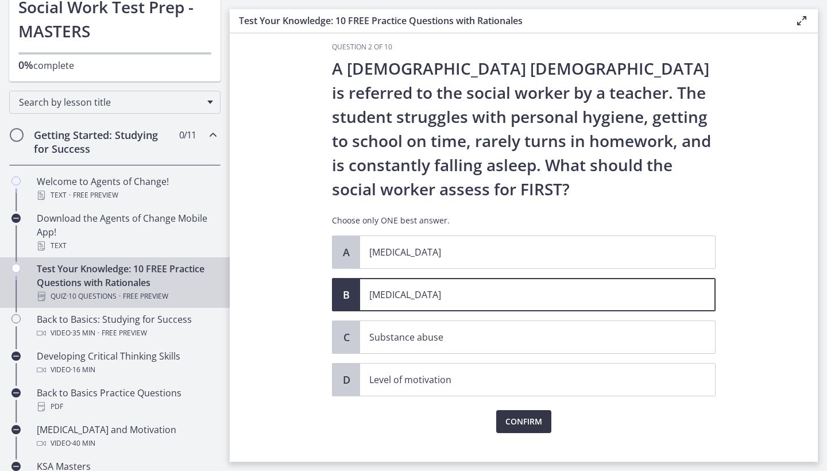
click at [511, 427] on span "Confirm" at bounding box center [523, 422] width 37 height 14
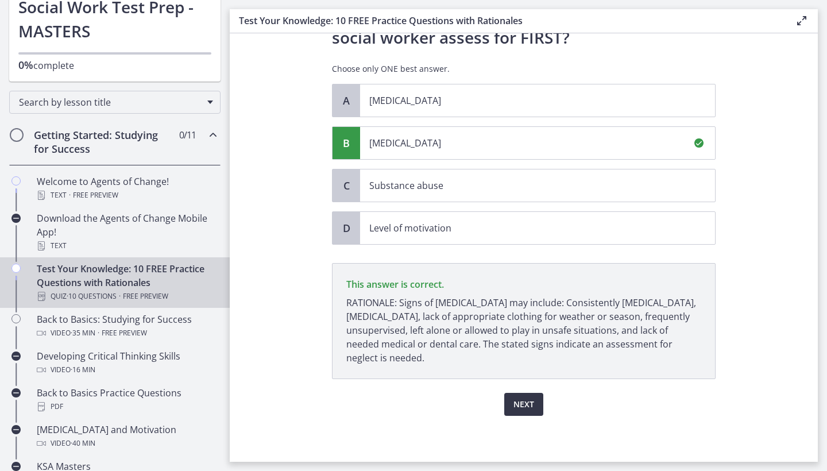
scroll to position [165, 0]
click at [526, 407] on span "Next" at bounding box center [524, 404] width 21 height 14
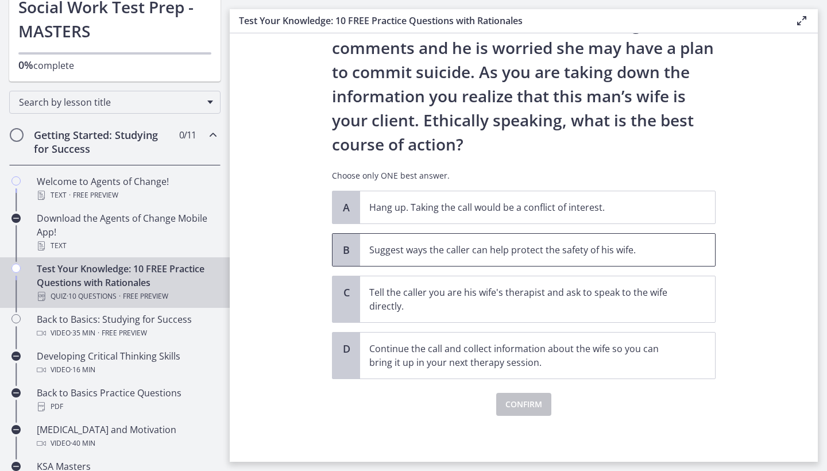
scroll to position [107, 0]
click at [516, 257] on span "Suggest ways the caller can help protect the safety of his wife." at bounding box center [537, 250] width 355 height 32
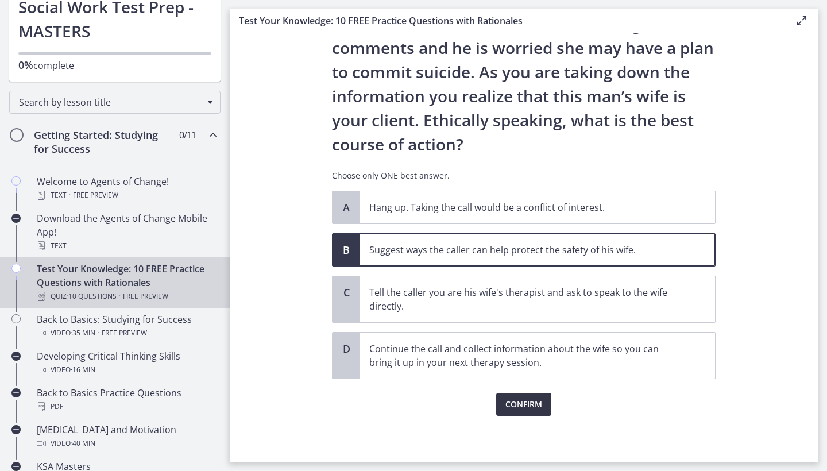
click at [525, 407] on span "Confirm" at bounding box center [523, 404] width 37 height 14
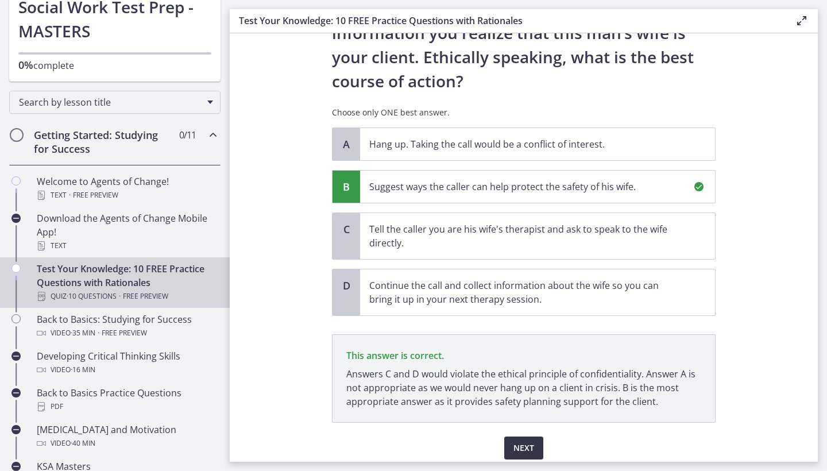
scroll to position [214, 0]
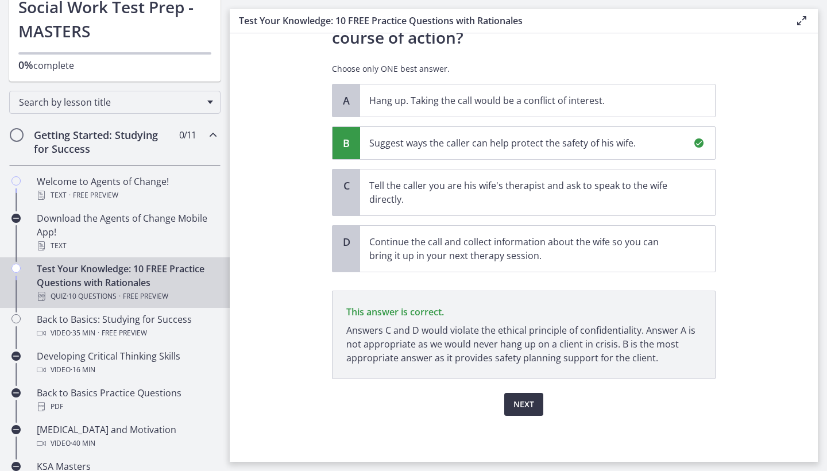
click at [526, 404] on span "Next" at bounding box center [524, 404] width 21 height 14
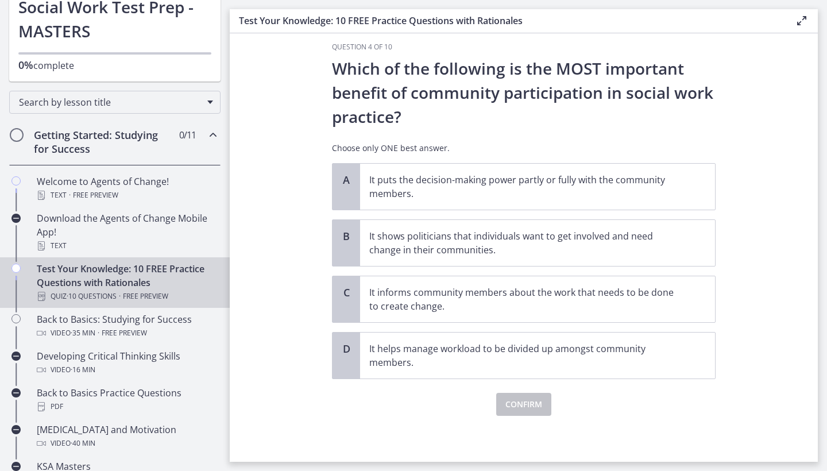
scroll to position [0, 0]
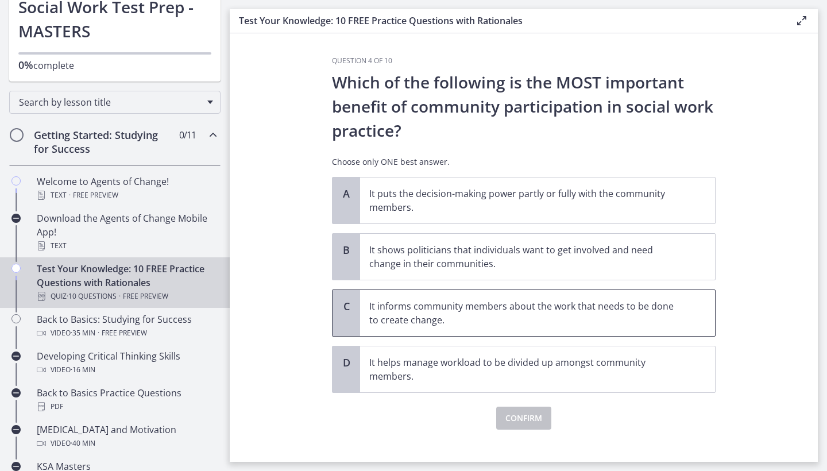
click at [473, 326] on p "It informs community members about the work that needs to be done to create cha…" at bounding box center [526, 313] width 314 height 28
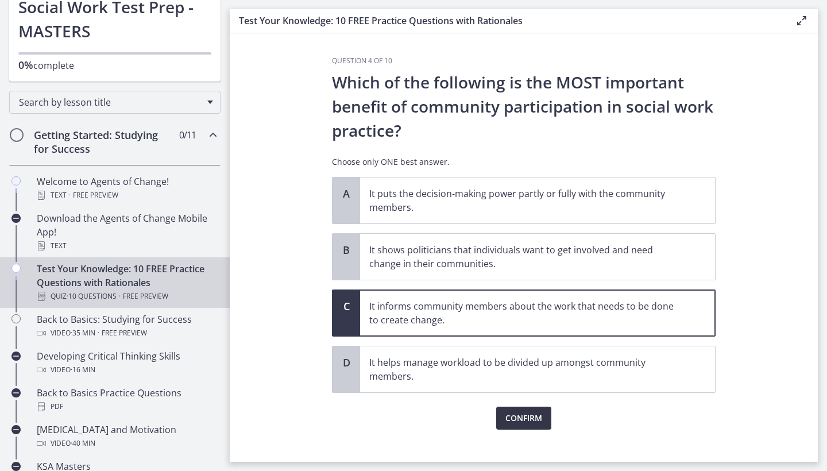
click at [523, 416] on span "Confirm" at bounding box center [523, 418] width 37 height 14
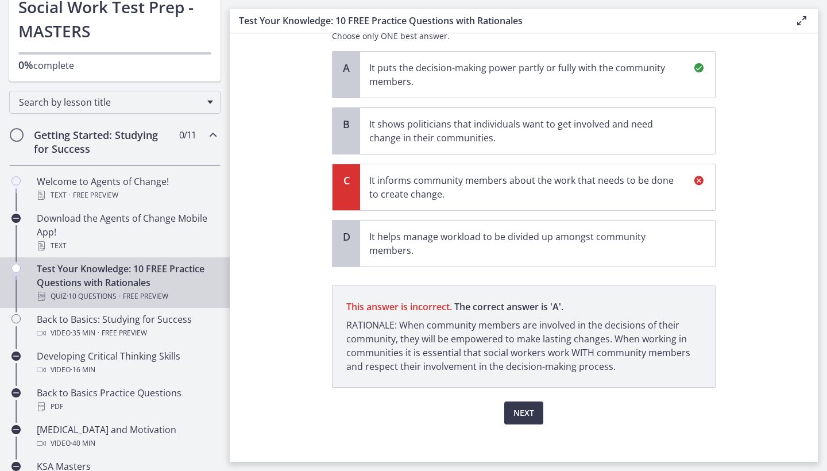
scroll to position [126, 0]
click at [523, 411] on span "Next" at bounding box center [524, 413] width 21 height 14
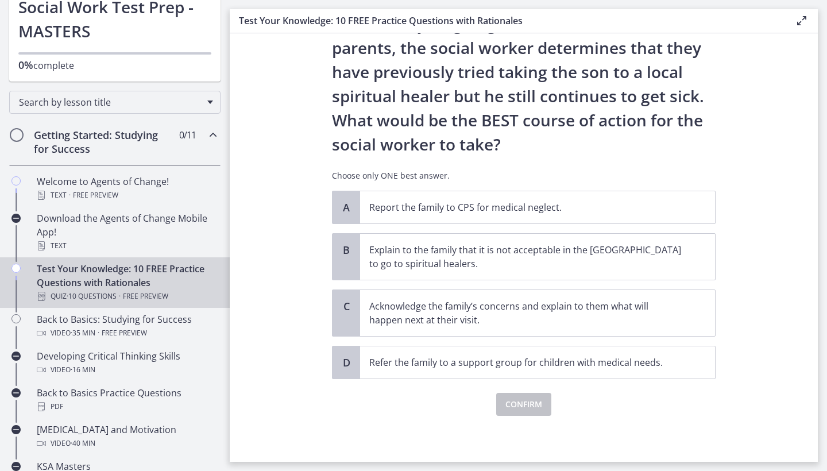
scroll to position [179, 0]
click at [519, 314] on p "Acknowledge the family’s concerns and explain to them what will happen next at …" at bounding box center [526, 313] width 314 height 28
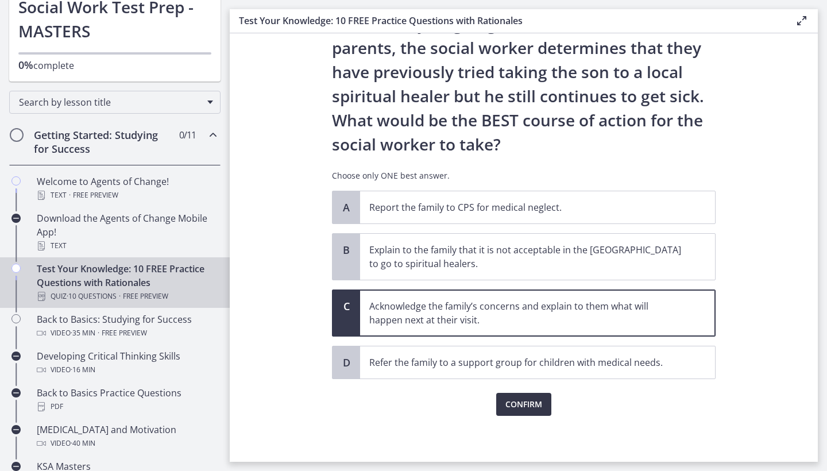
click at [524, 402] on span "Confirm" at bounding box center [523, 404] width 37 height 14
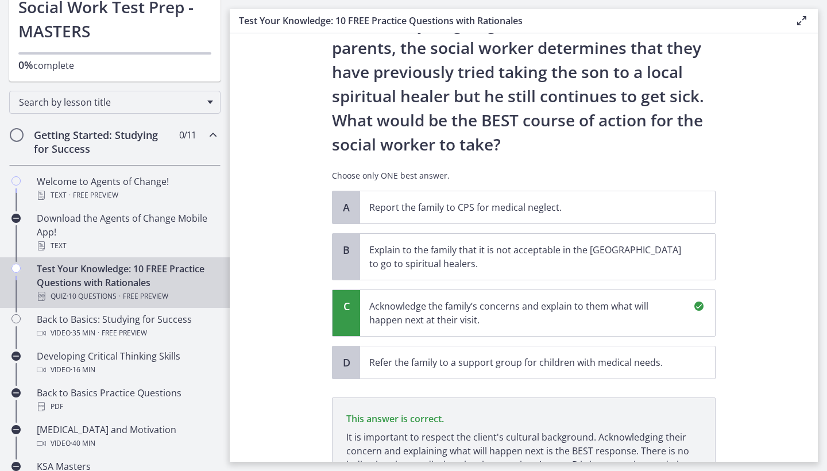
scroll to position [314, 0]
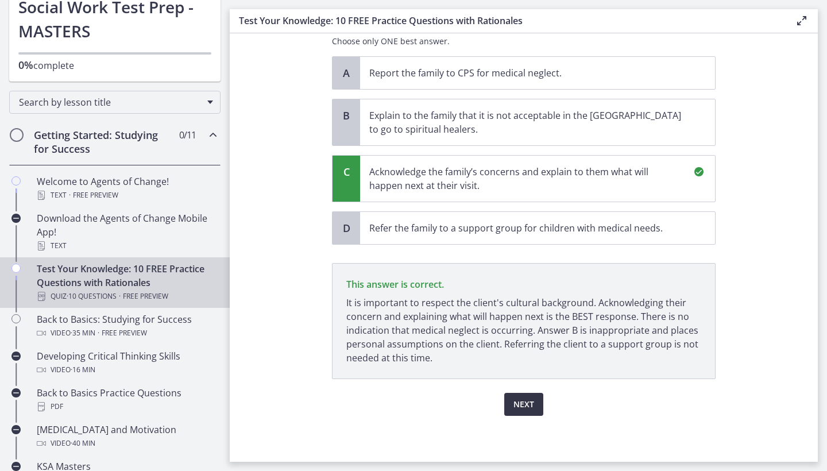
click at [524, 403] on span "Next" at bounding box center [524, 404] width 21 height 14
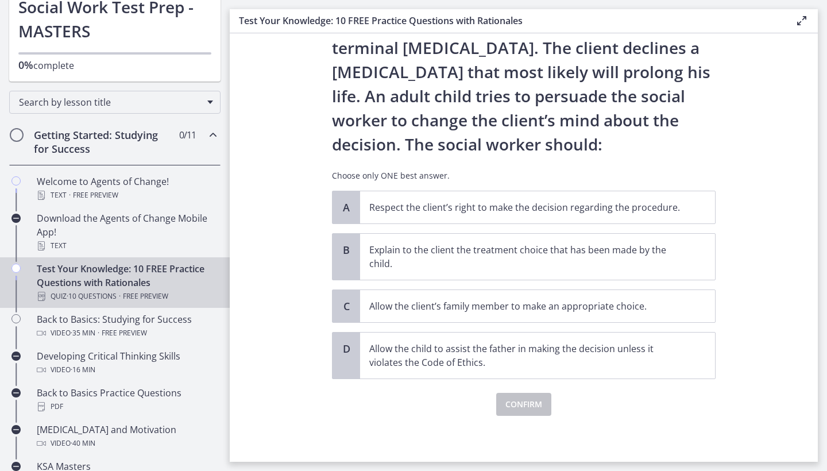
scroll to position [0, 0]
click at [578, 207] on p "Respect the client’s right to make the decision regarding the procedure." at bounding box center [526, 207] width 314 height 14
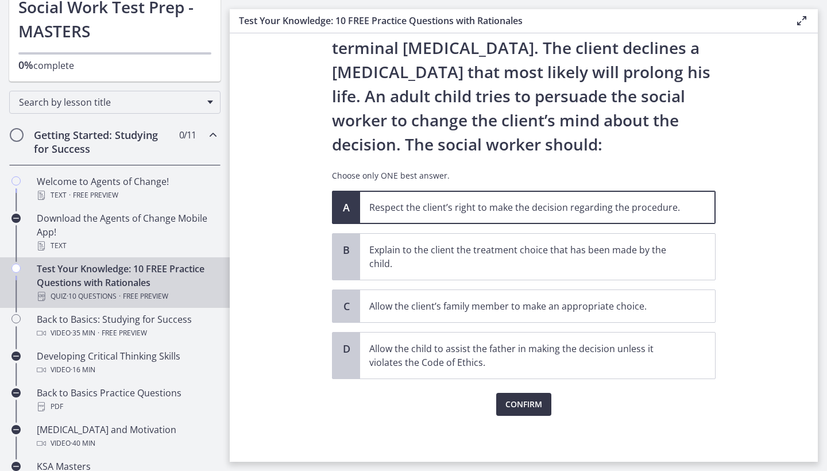
click at [537, 402] on span "Confirm" at bounding box center [523, 404] width 37 height 14
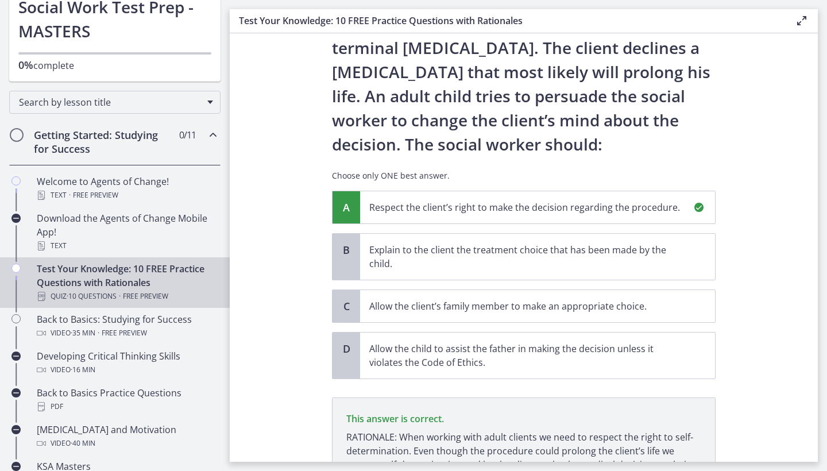
scroll to position [203, 0]
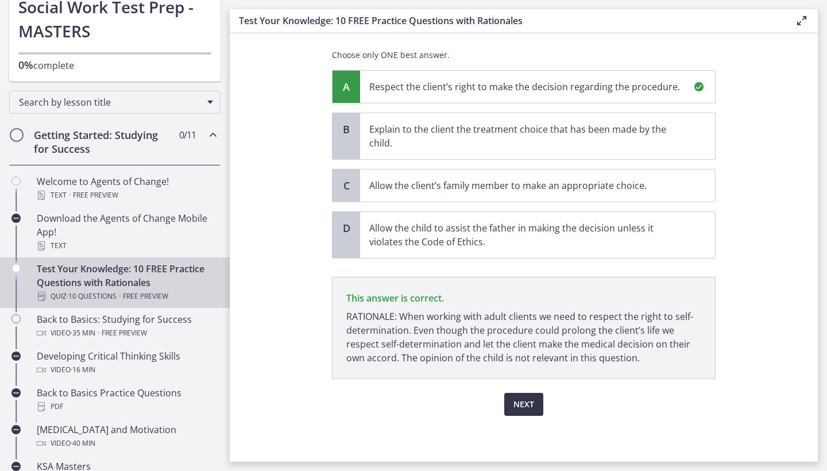
click at [530, 402] on span "Next" at bounding box center [524, 404] width 21 height 14
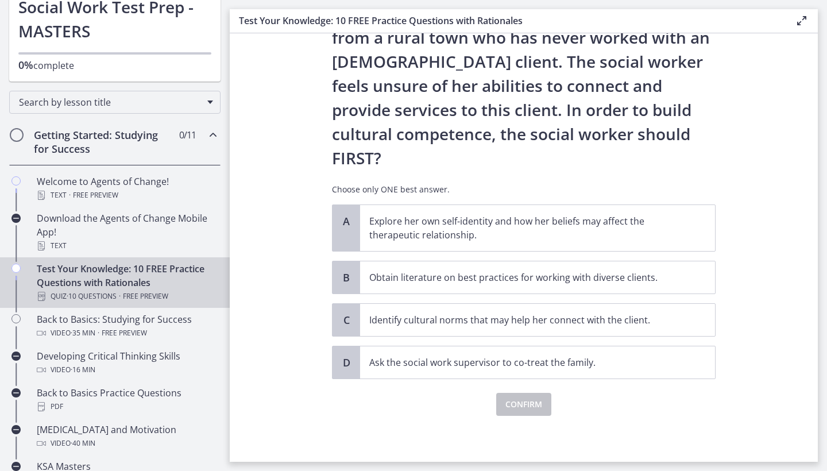
scroll to position [0, 0]
